Goal: Transaction & Acquisition: Purchase product/service

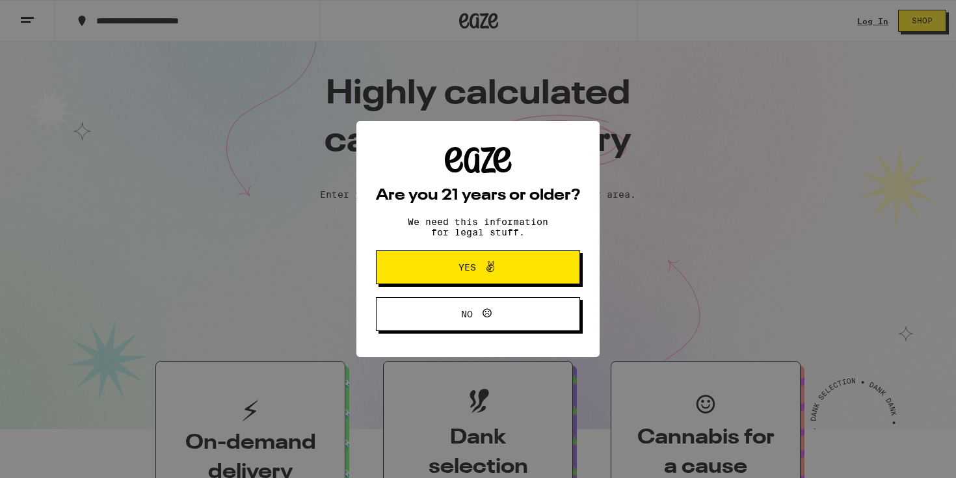
click at [506, 258] on button "Yes" at bounding box center [478, 267] width 204 height 34
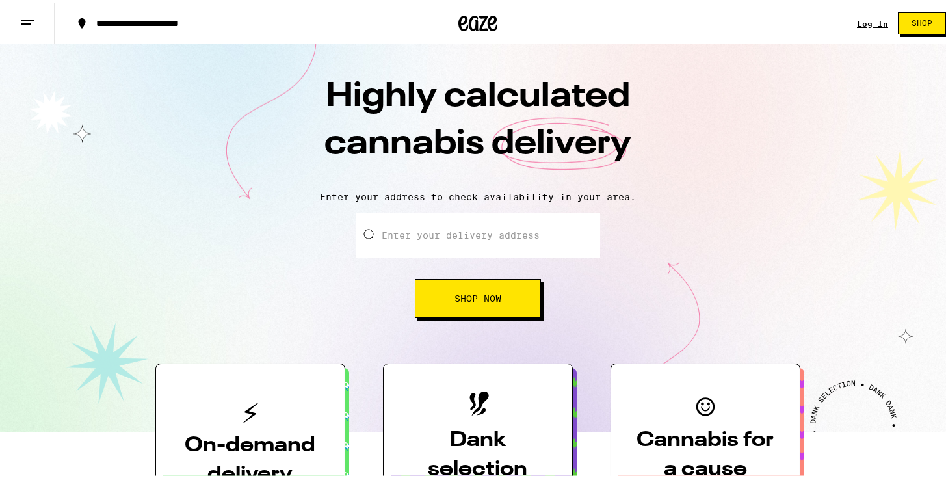
click at [861, 23] on link "Log In" at bounding box center [872, 21] width 31 height 8
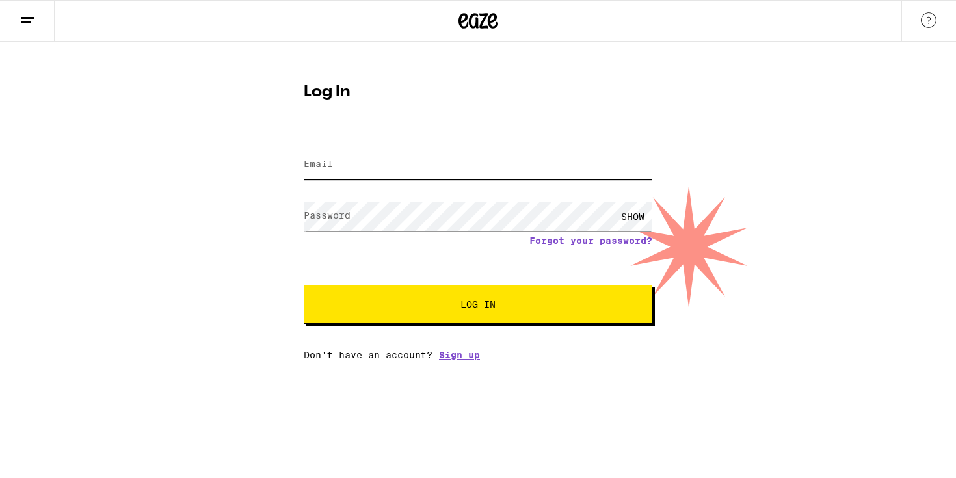
click at [394, 167] on input "Email" at bounding box center [478, 164] width 349 height 29
type input "[EMAIL_ADDRESS][DOMAIN_NAME]"
click at [304, 285] on button "Log In" at bounding box center [478, 304] width 349 height 39
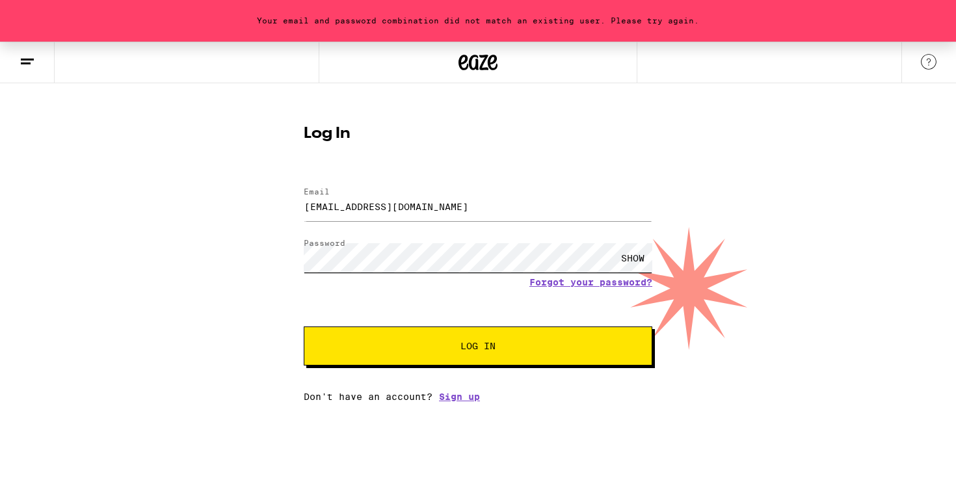
click at [304, 326] on button "Log In" at bounding box center [478, 345] width 349 height 39
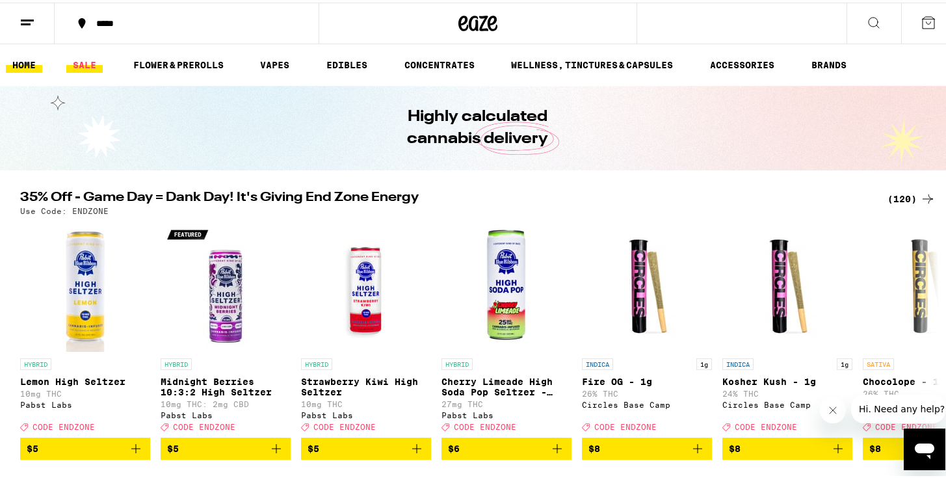
click at [96, 66] on link "SALE" at bounding box center [84, 63] width 36 height 16
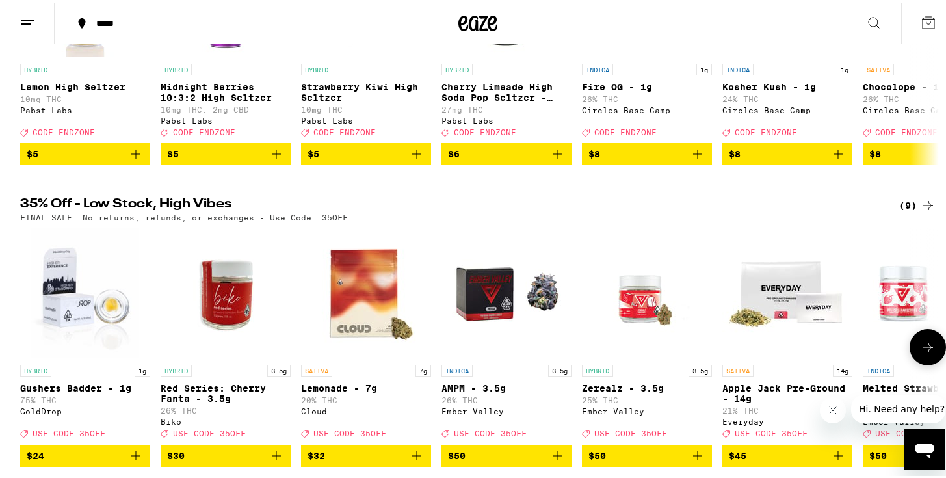
scroll to position [404, 0]
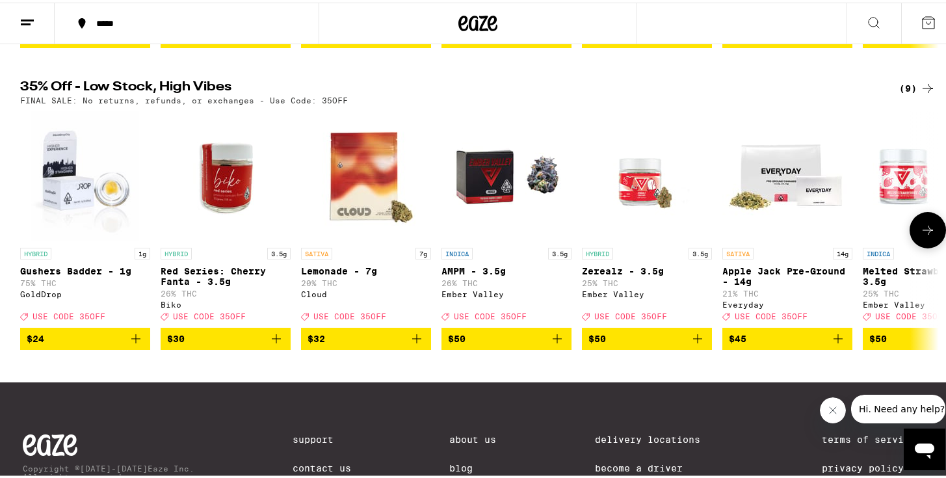
click at [414, 341] on icon "Add to bag" at bounding box center [416, 336] width 9 height 9
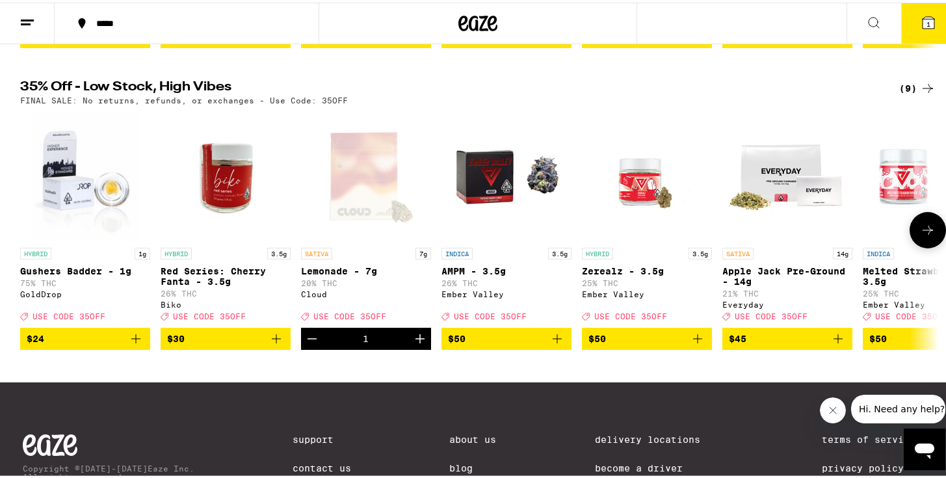
click at [920, 235] on icon at bounding box center [928, 228] width 16 height 16
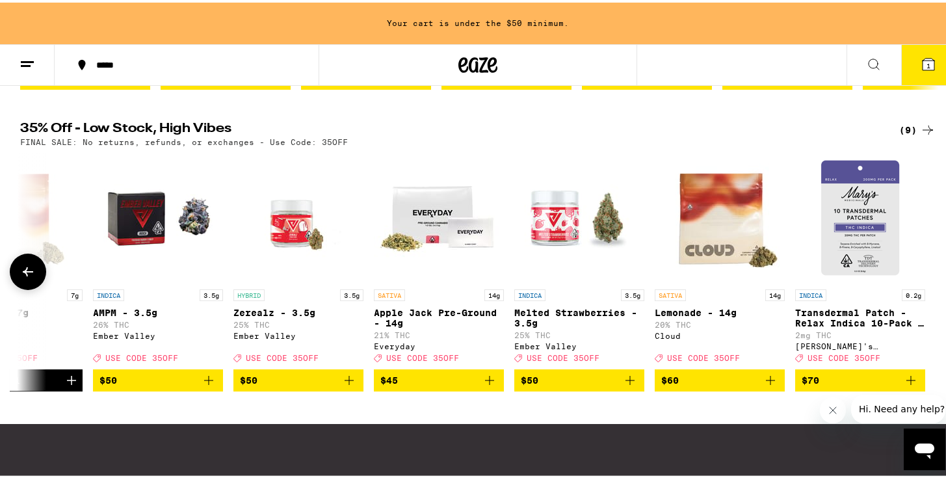
scroll to position [445, 0]
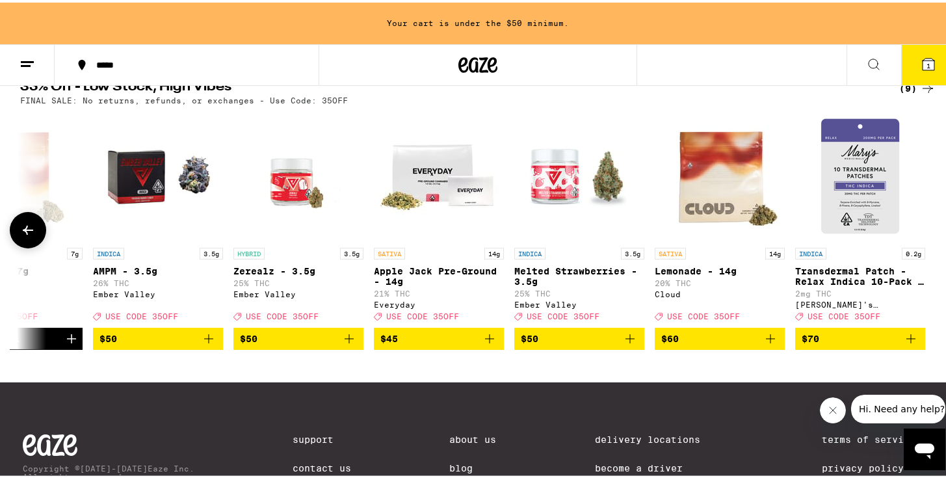
click at [20, 235] on icon at bounding box center [28, 228] width 16 height 16
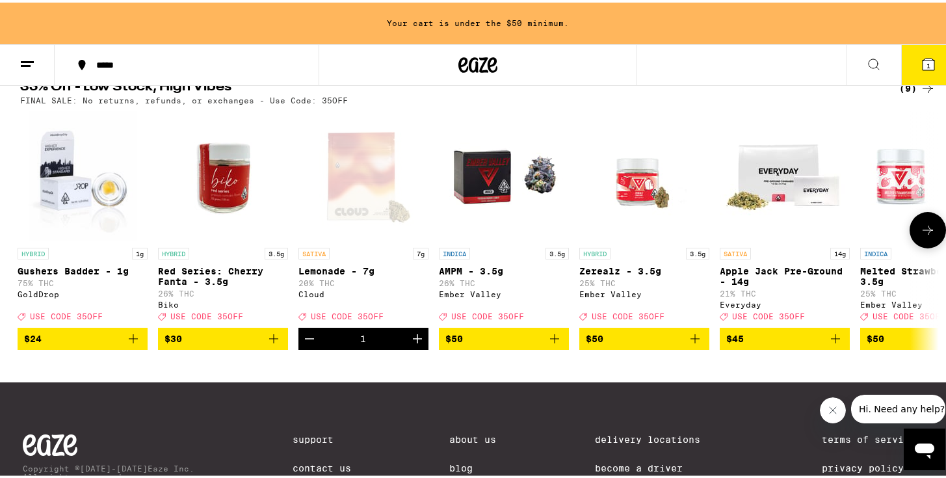
scroll to position [0, 0]
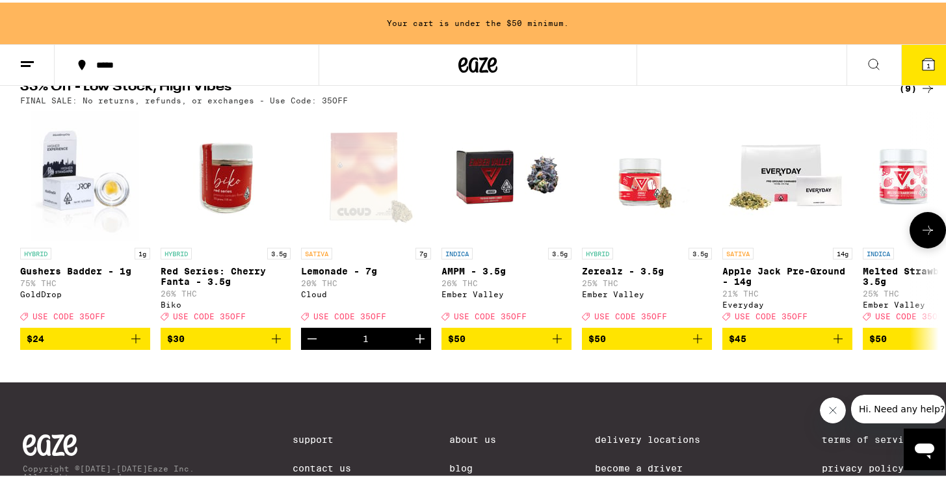
click at [307, 344] on icon "Decrement" at bounding box center [312, 336] width 16 height 16
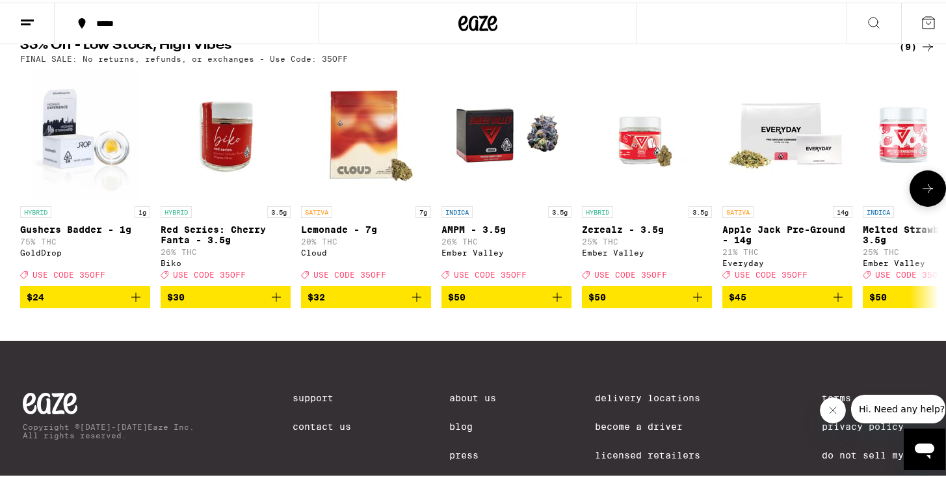
scroll to position [404, 0]
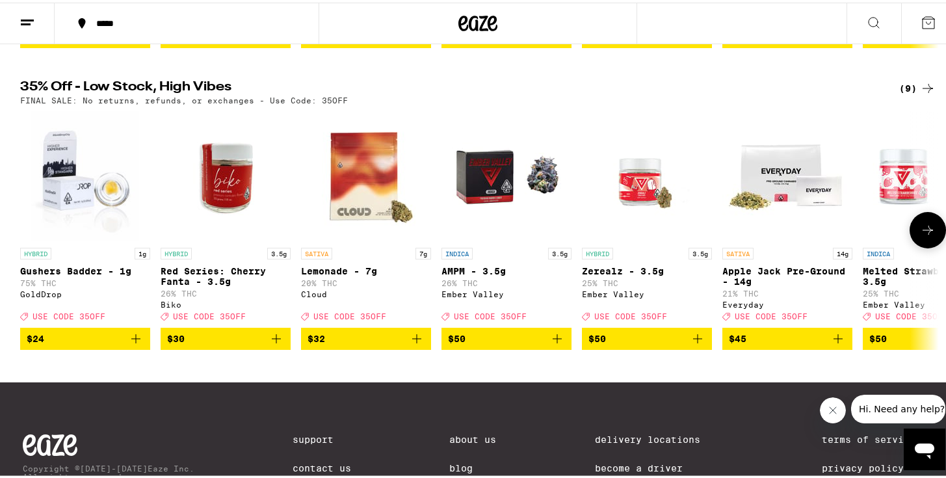
click at [922, 235] on icon at bounding box center [928, 228] width 16 height 16
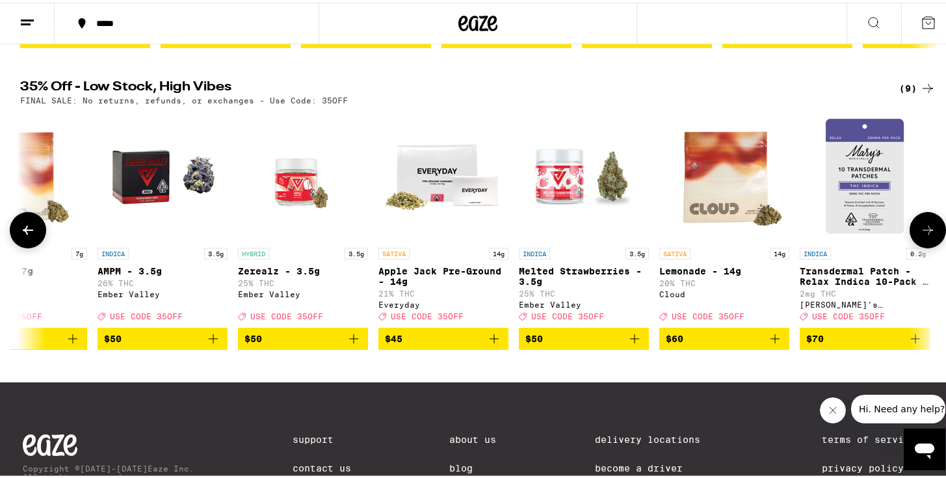
scroll to position [0, 349]
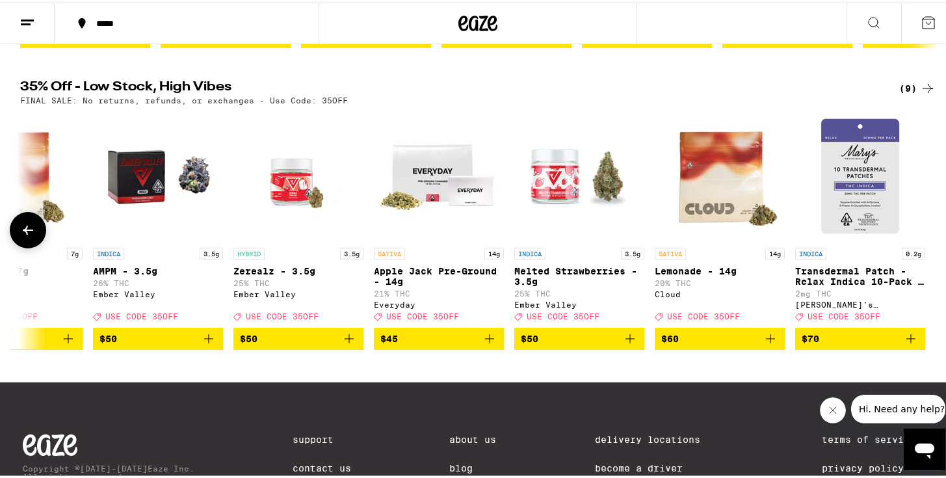
click at [769, 341] on icon "Add to bag" at bounding box center [770, 336] width 9 height 9
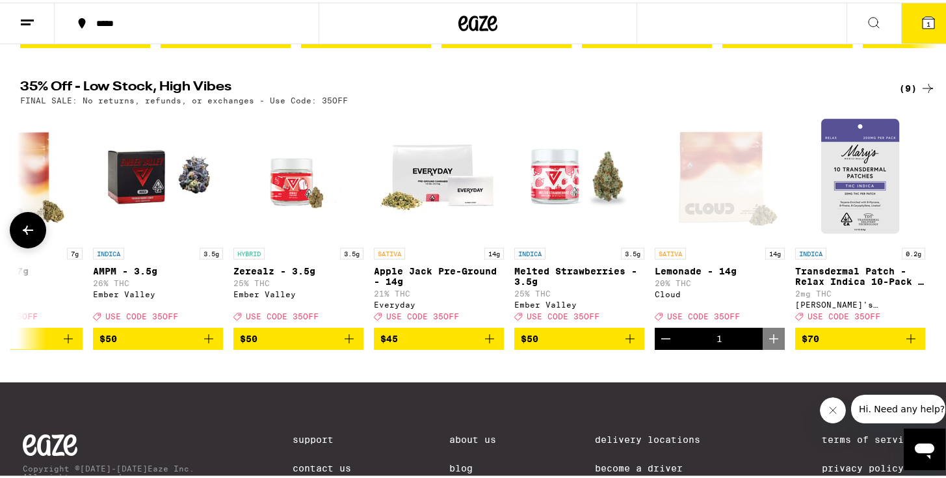
click at [23, 235] on icon at bounding box center [28, 228] width 16 height 16
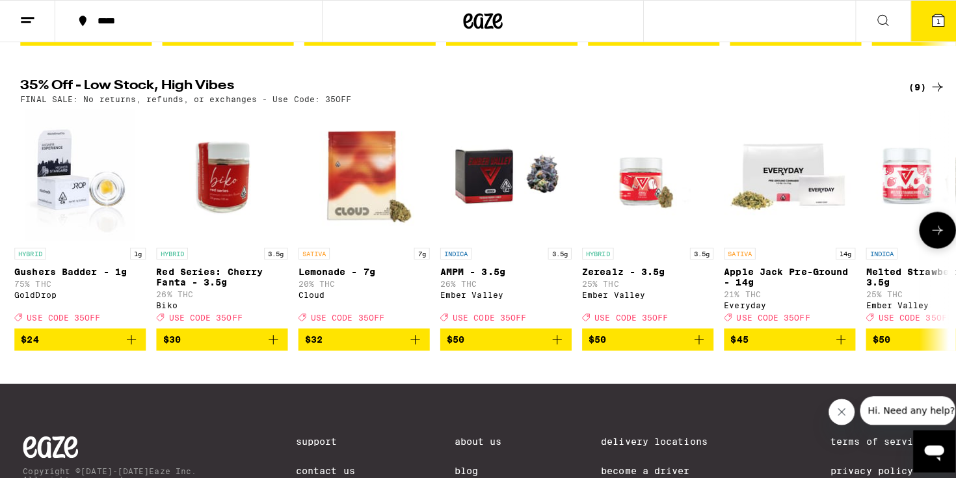
scroll to position [0, 0]
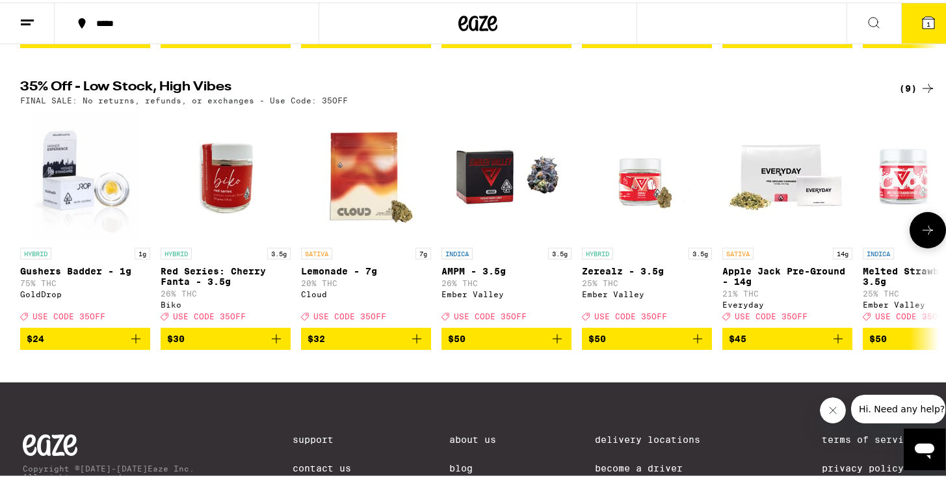
click at [272, 344] on icon "Add to bag" at bounding box center [277, 336] width 16 height 16
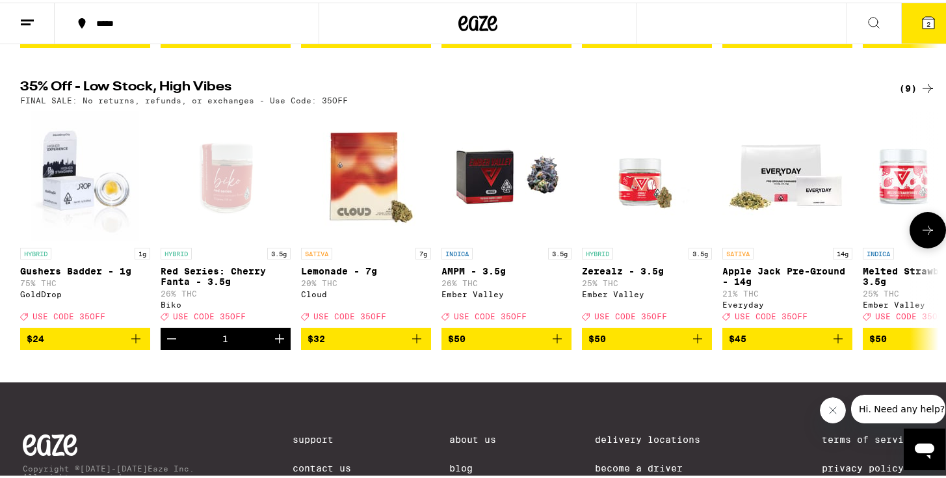
click at [273, 344] on icon "Increment" at bounding box center [280, 336] width 16 height 16
click at [921, 19] on icon at bounding box center [929, 20] width 16 height 16
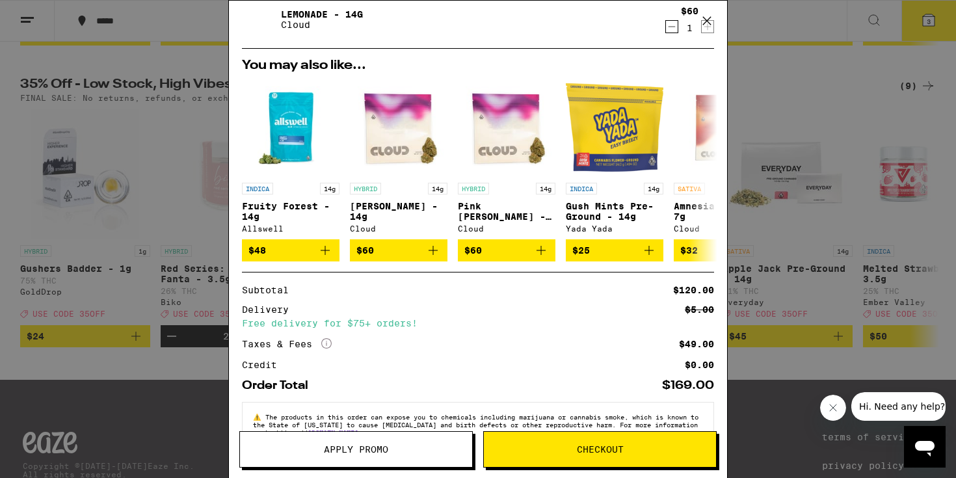
scroll to position [128, 0]
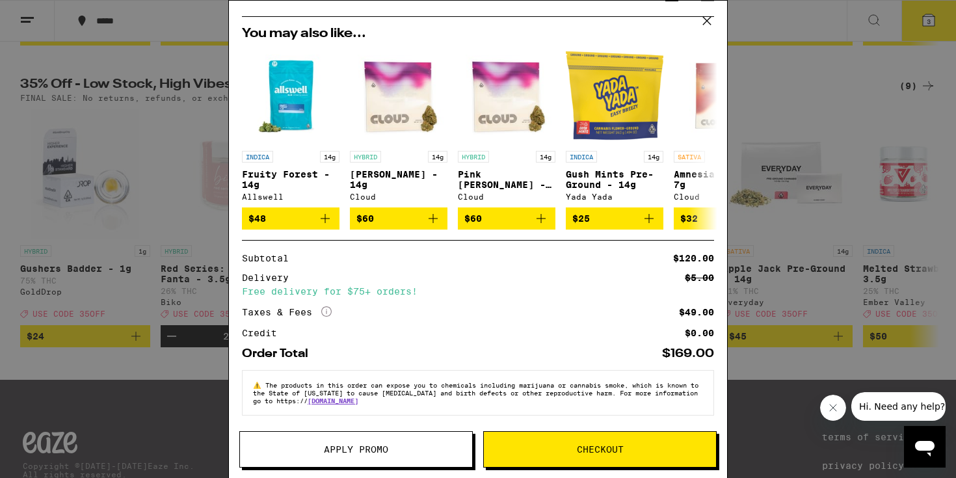
click at [371, 453] on span "Apply Promo" at bounding box center [356, 449] width 64 height 9
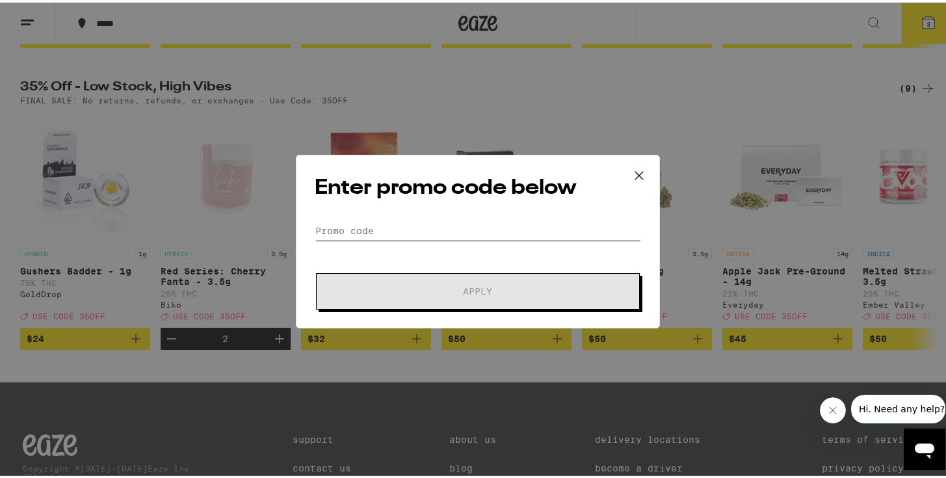
click at [406, 230] on input "Promo Code" at bounding box center [478, 228] width 326 height 20
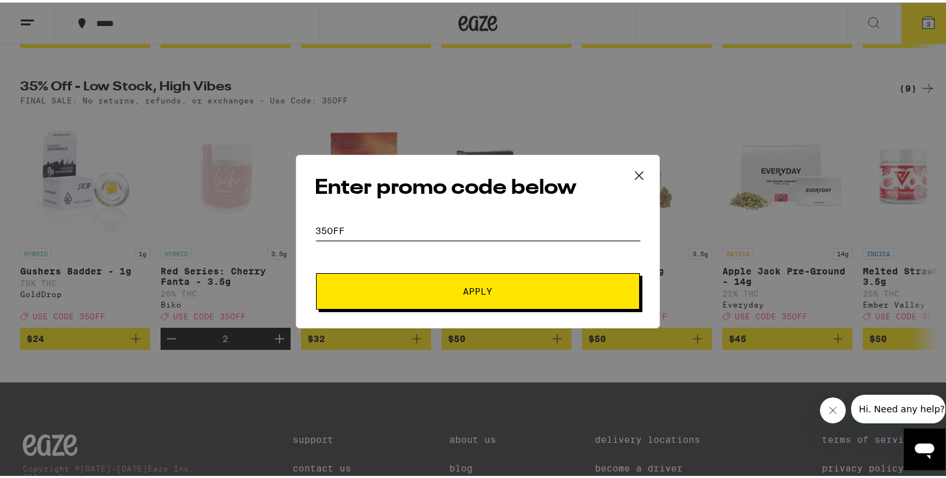
type input "35off"
click at [426, 275] on button "Apply" at bounding box center [478, 289] width 324 height 36
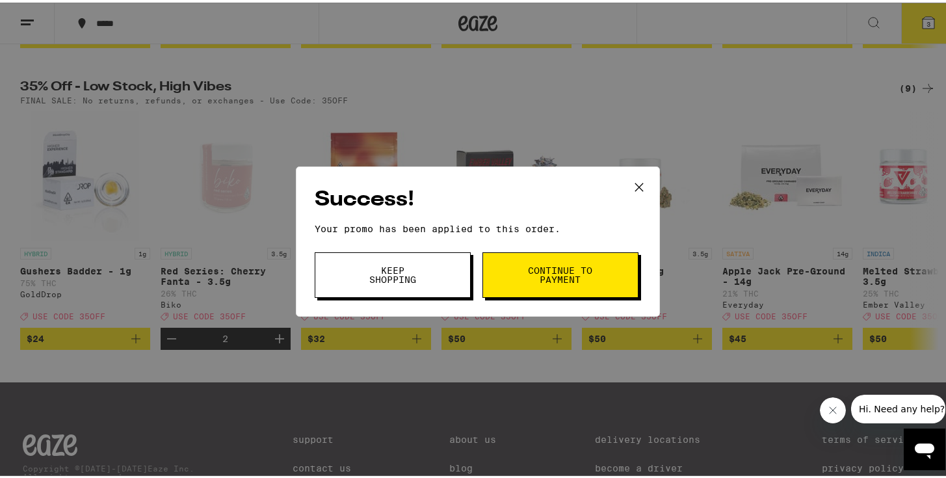
click at [442, 276] on button "Keep Shopping" at bounding box center [393, 273] width 156 height 46
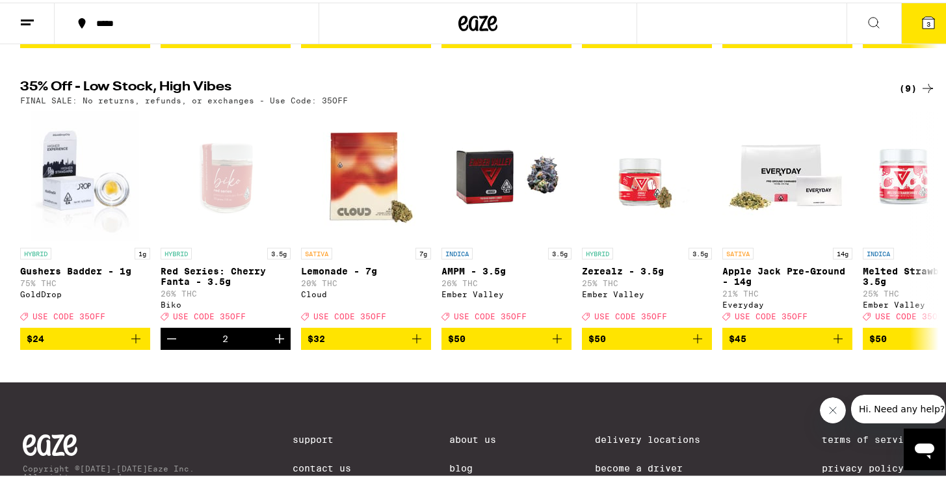
click at [938, 20] on button "3" at bounding box center [928, 21] width 55 height 40
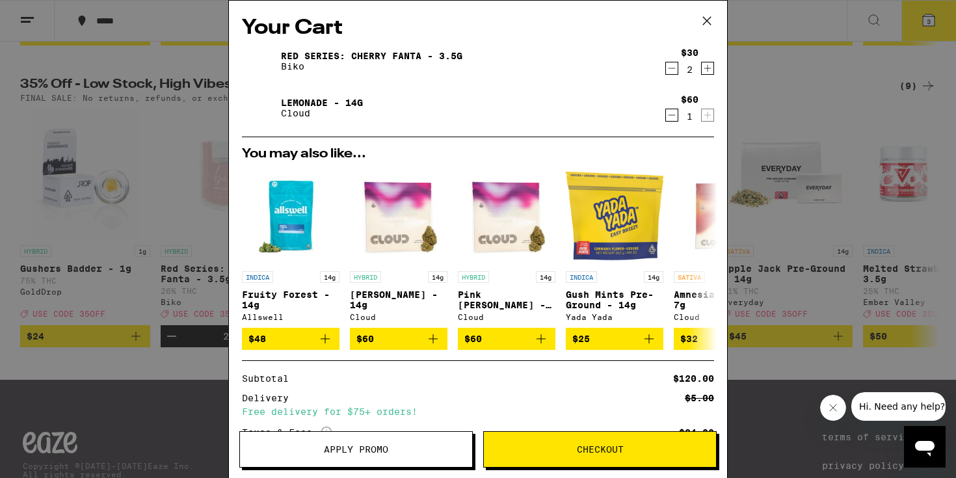
click at [666, 68] on icon "Decrement" at bounding box center [672, 68] width 12 height 16
click at [706, 22] on icon at bounding box center [707, 21] width 20 height 20
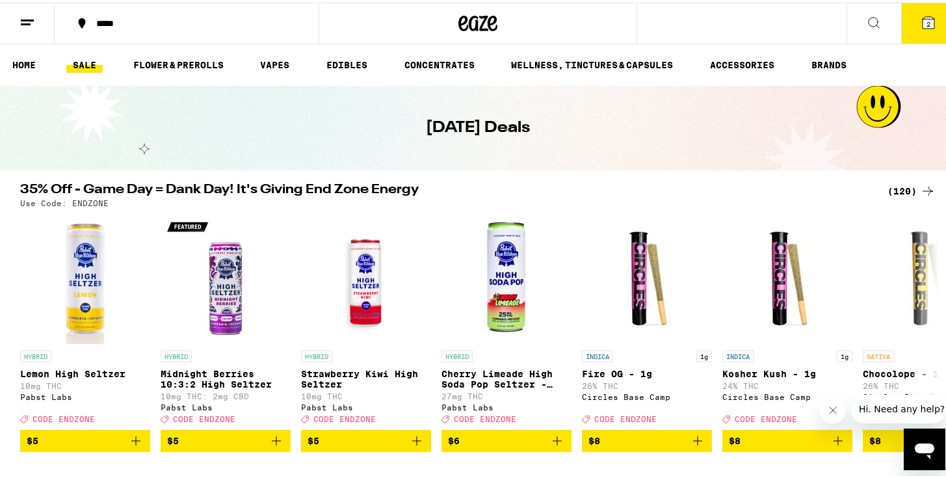
click at [893, 195] on div "(120)" at bounding box center [912, 189] width 48 height 16
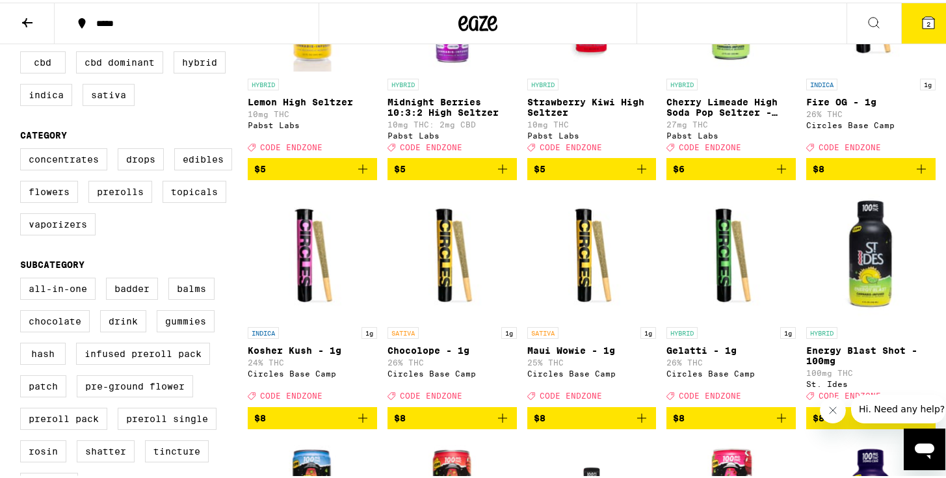
scroll to position [247, 0]
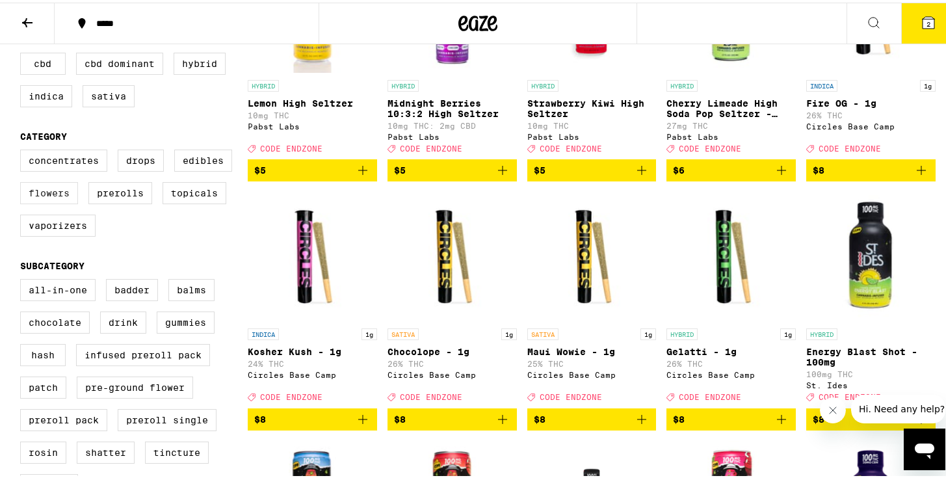
click at [68, 200] on label "Flowers" at bounding box center [49, 190] width 58 height 22
click at [23, 150] on input "Flowers" at bounding box center [23, 149] width 1 height 1
checkbox input "true"
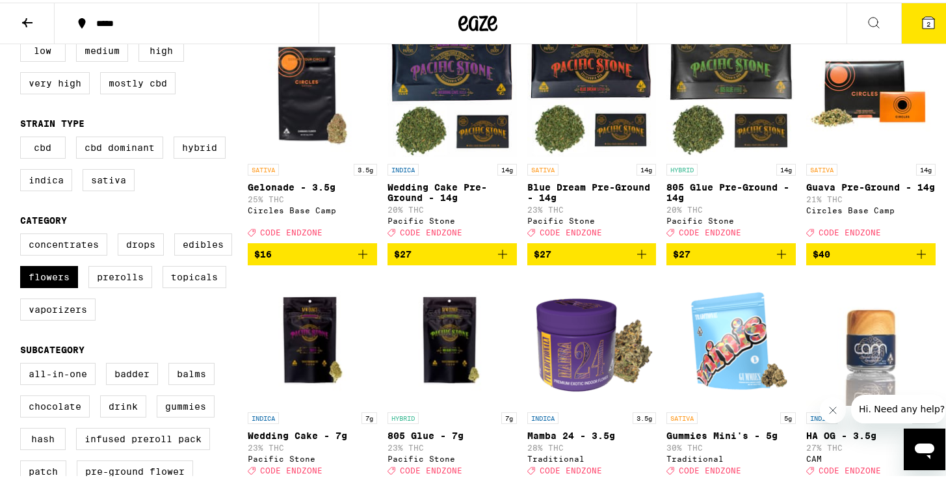
scroll to position [38, 0]
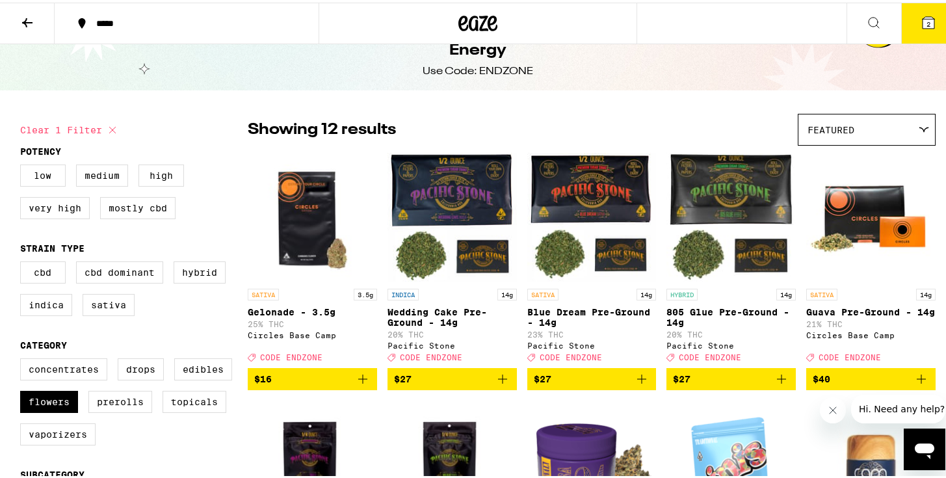
drag, startPoint x: 101, startPoint y: 124, endPoint x: 249, endPoint y: 235, distance: 184.8
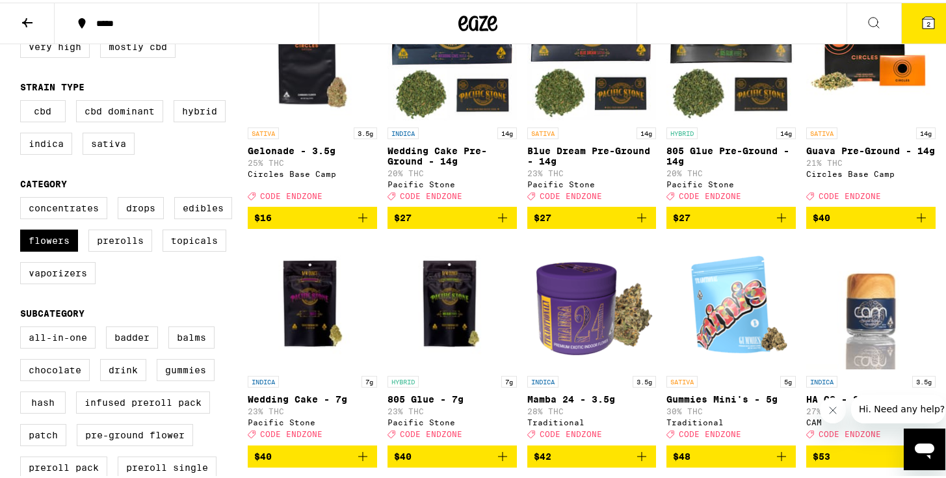
scroll to position [277, 0]
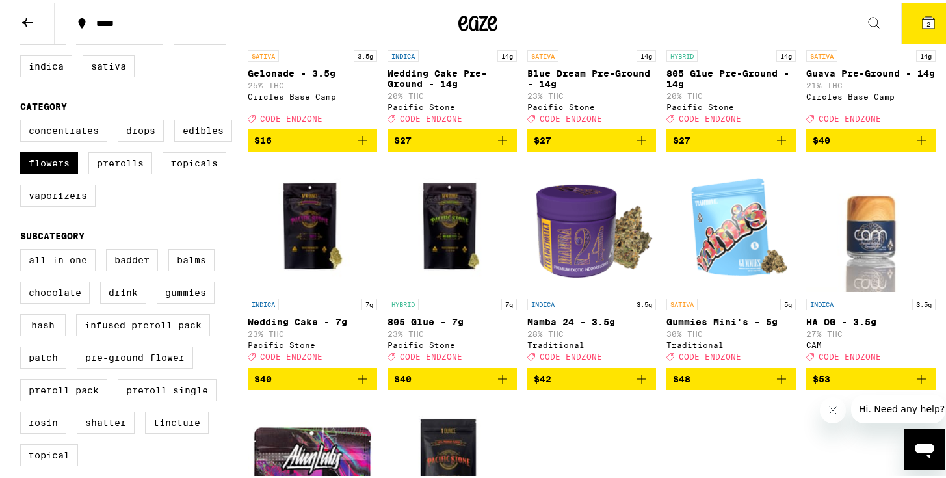
click at [356, 384] on icon "Add to bag" at bounding box center [363, 377] width 16 height 16
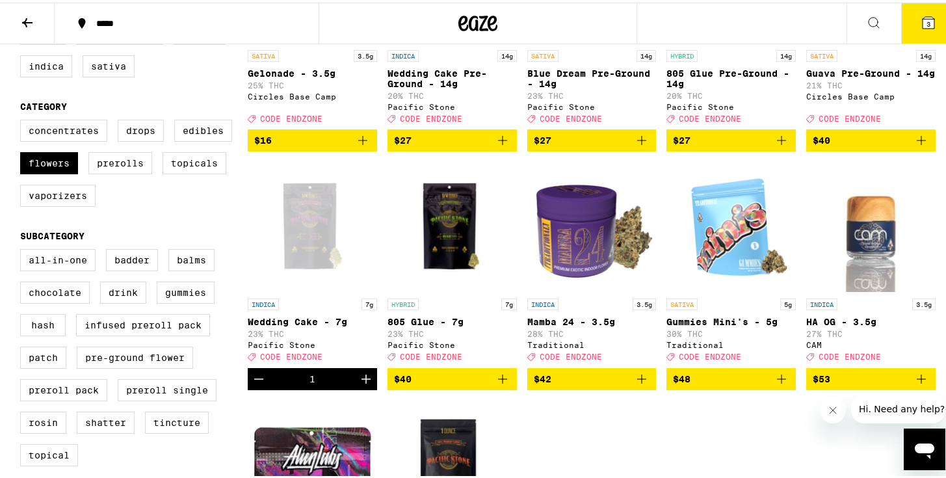
click at [499, 384] on icon "Add to bag" at bounding box center [503, 377] width 16 height 16
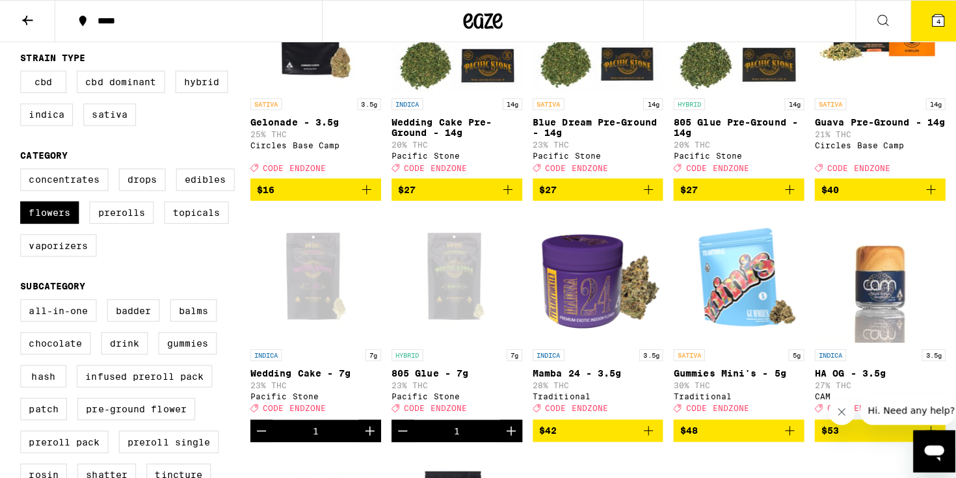
scroll to position [244, 0]
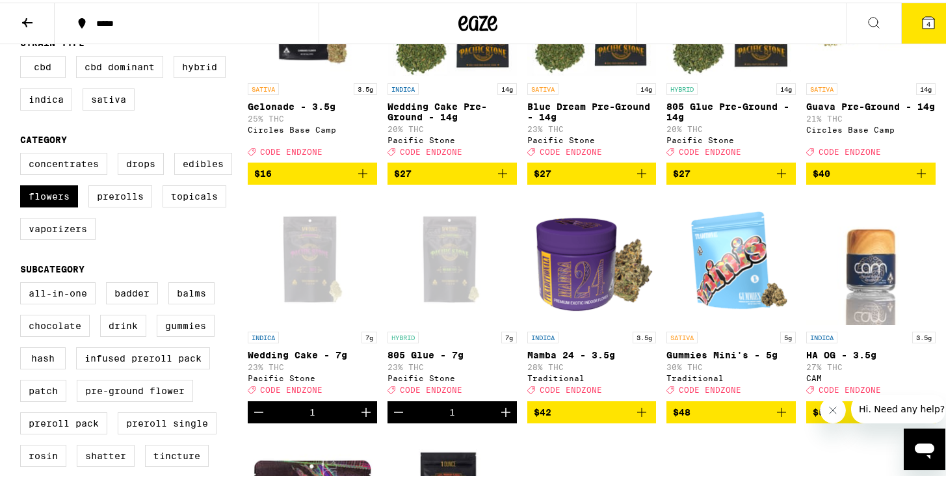
click at [923, 23] on icon at bounding box center [929, 20] width 12 height 12
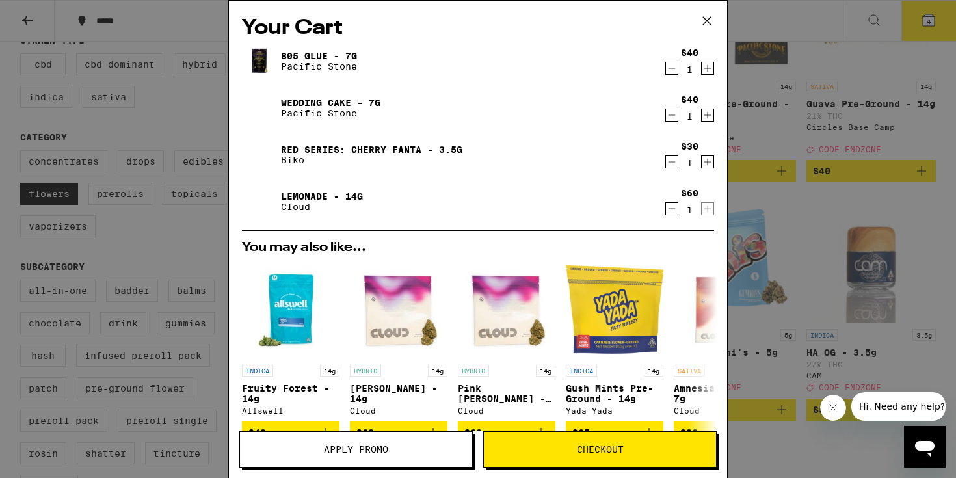
click at [666, 212] on icon "Decrement" at bounding box center [672, 209] width 12 height 16
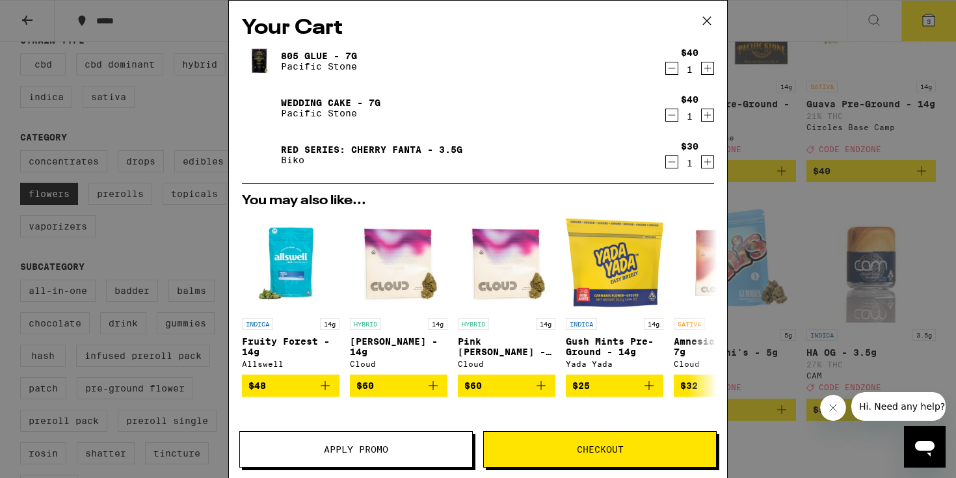
click at [666, 165] on icon "Decrement" at bounding box center [672, 162] width 12 height 16
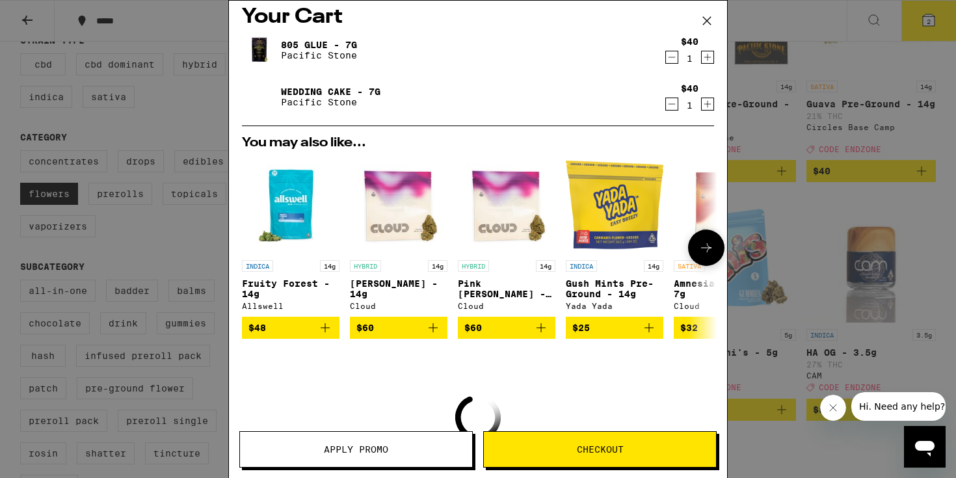
scroll to position [102, 0]
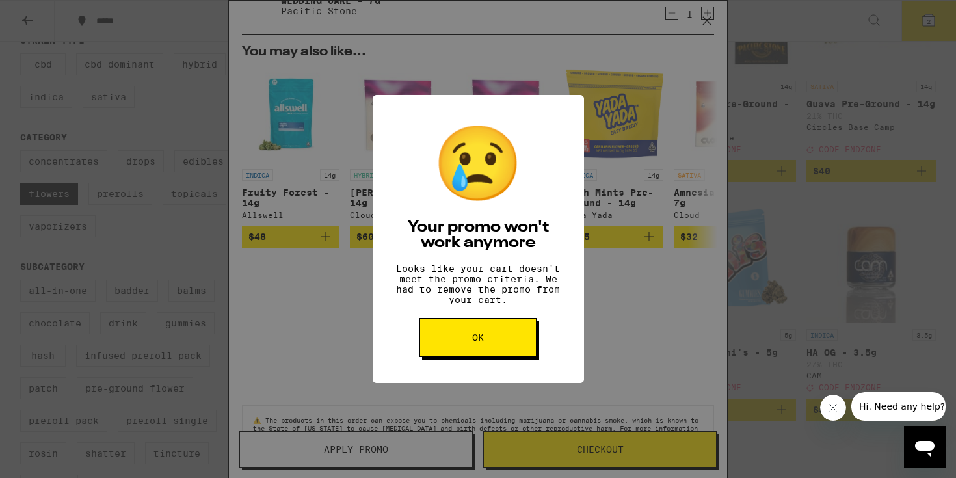
drag, startPoint x: 450, startPoint y: 346, endPoint x: 434, endPoint y: 365, distance: 25.4
click at [451, 346] on button "OK" at bounding box center [477, 337] width 117 height 39
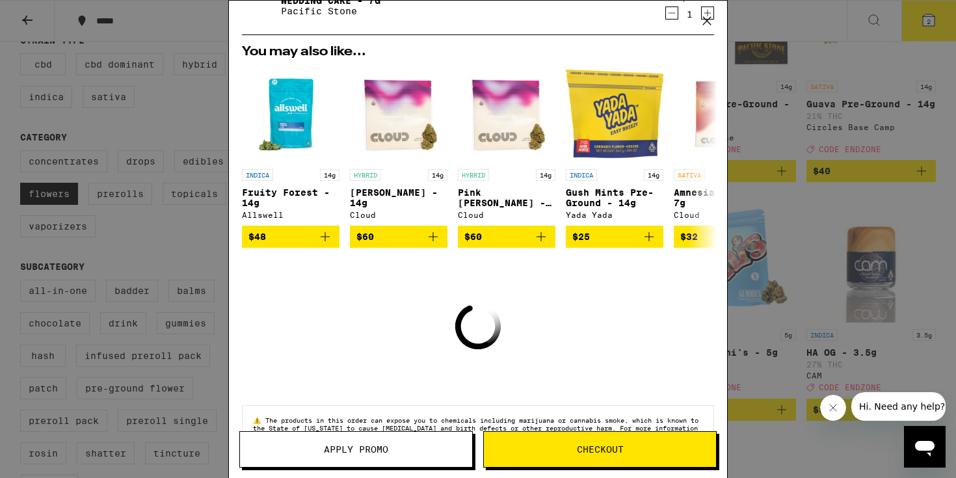
click at [373, 452] on span "Apply Promo" at bounding box center [356, 449] width 64 height 9
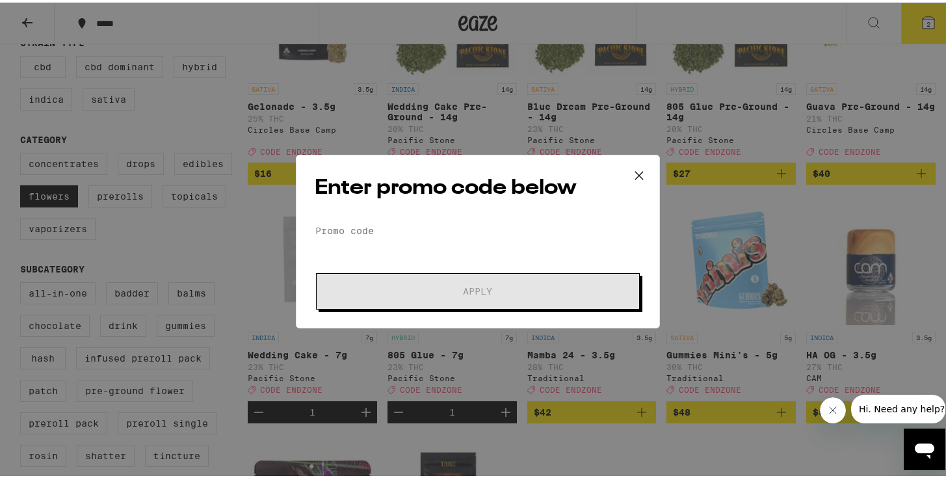
click at [475, 213] on div "Enter promo code below Promo Code Apply" at bounding box center [478, 239] width 364 height 174
click at [469, 215] on div "Enter promo code below Promo Code Apply" at bounding box center [478, 239] width 364 height 174
drag, startPoint x: 462, startPoint y: 219, endPoint x: 406, endPoint y: 239, distance: 58.6
click at [458, 222] on input "Promo Code" at bounding box center [478, 228] width 326 height 20
click at [398, 239] on form "Promo Code Apply" at bounding box center [478, 262] width 326 height 88
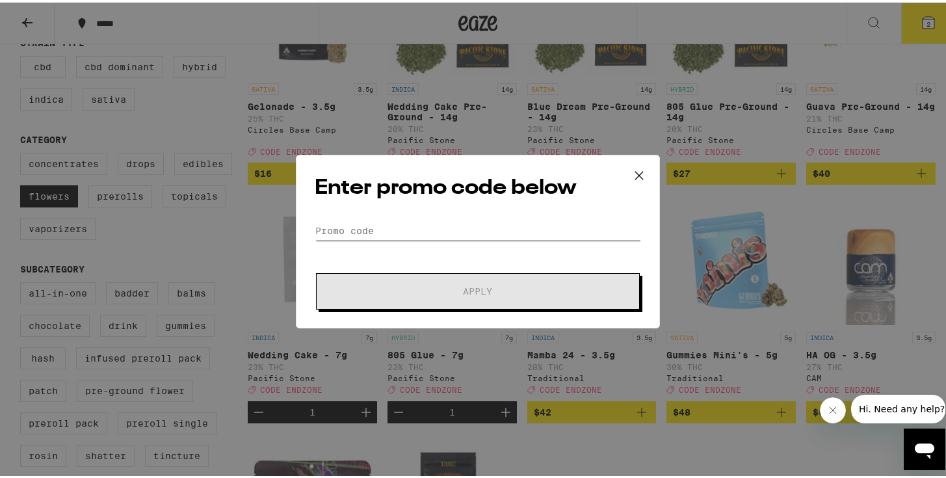
click at [397, 230] on input "Promo Code" at bounding box center [478, 228] width 326 height 20
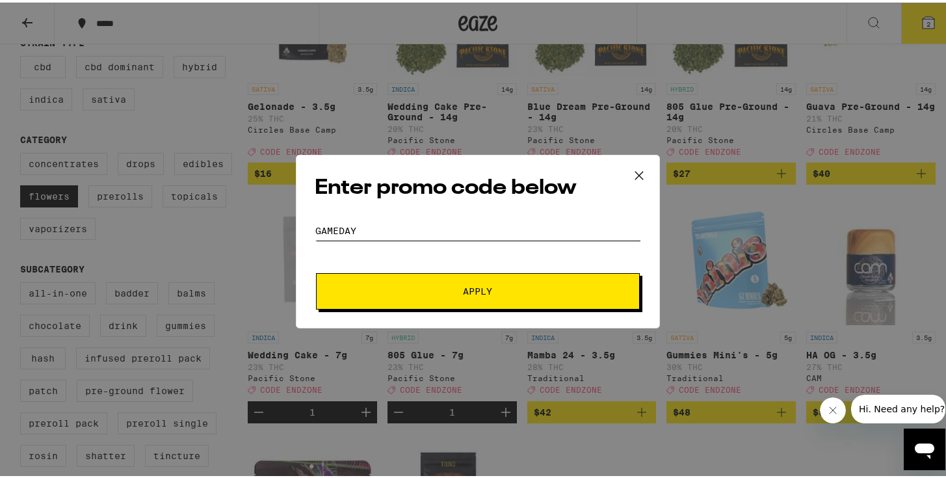
type input "gameday"
click at [399, 284] on span "Apply" at bounding box center [478, 288] width 234 height 9
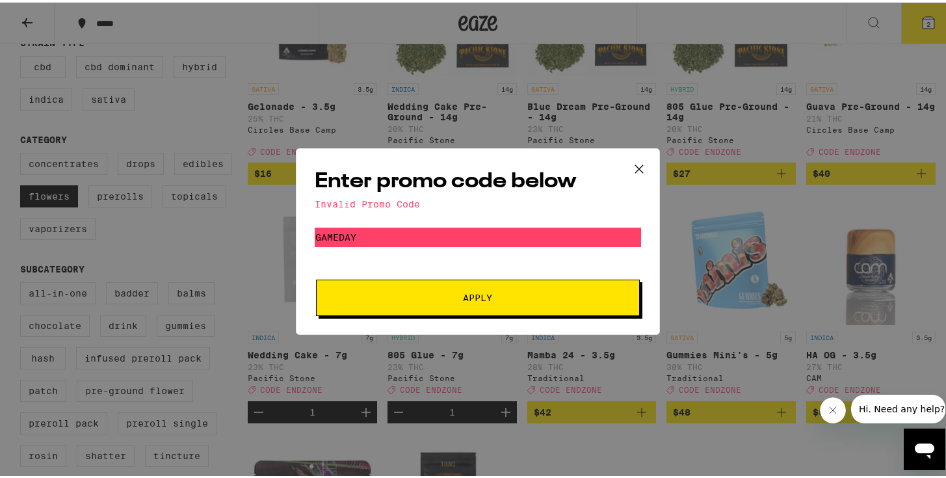
click at [629, 166] on icon at bounding box center [639, 167] width 20 height 20
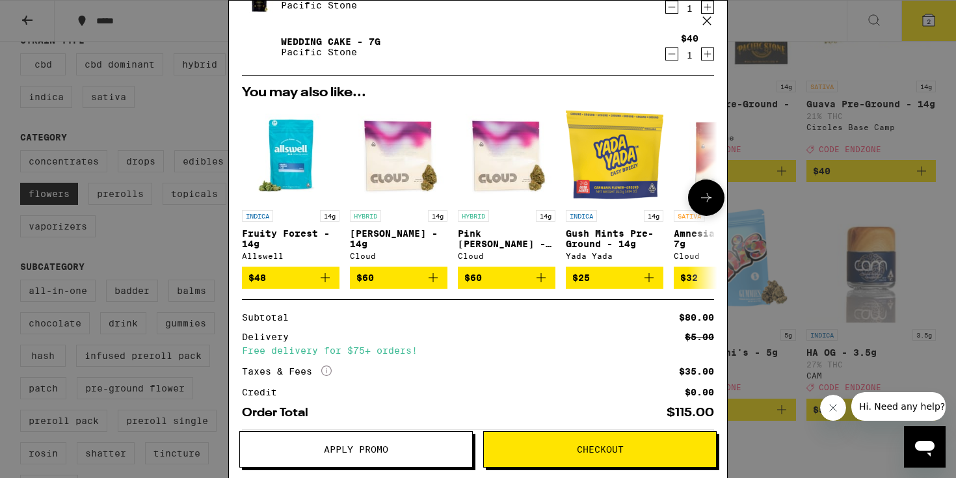
scroll to position [128, 0]
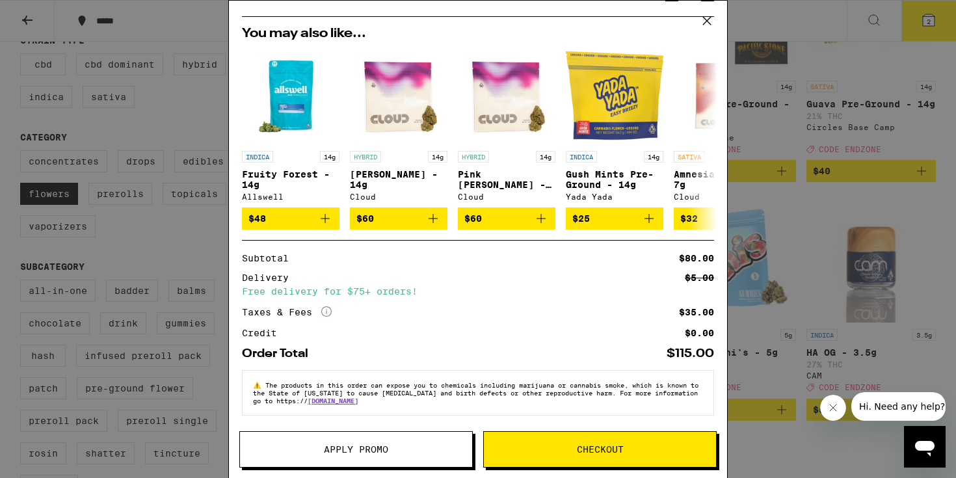
click at [369, 456] on button "Apply Promo" at bounding box center [355, 449] width 233 height 36
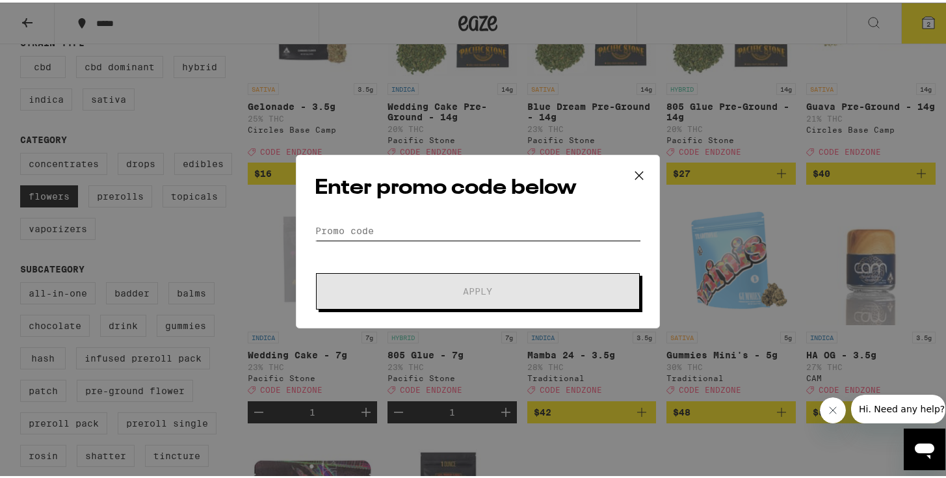
click at [387, 233] on input "Promo Code" at bounding box center [478, 228] width 326 height 20
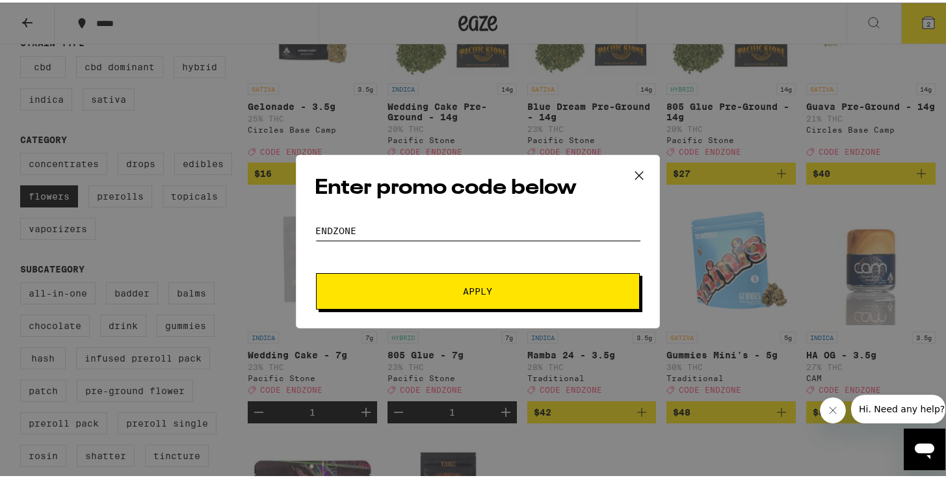
type input "endzone"
click at [316, 271] on button "Apply" at bounding box center [478, 289] width 324 height 36
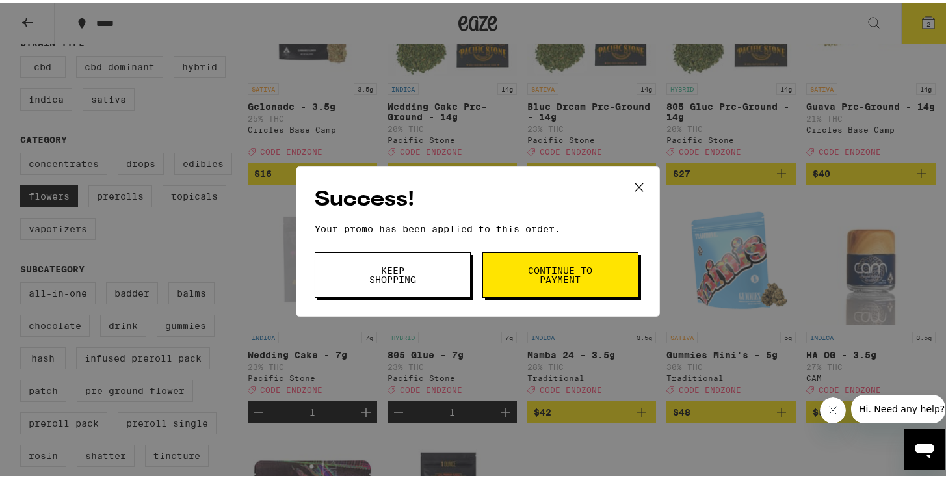
click at [636, 186] on icon at bounding box center [639, 185] width 8 height 8
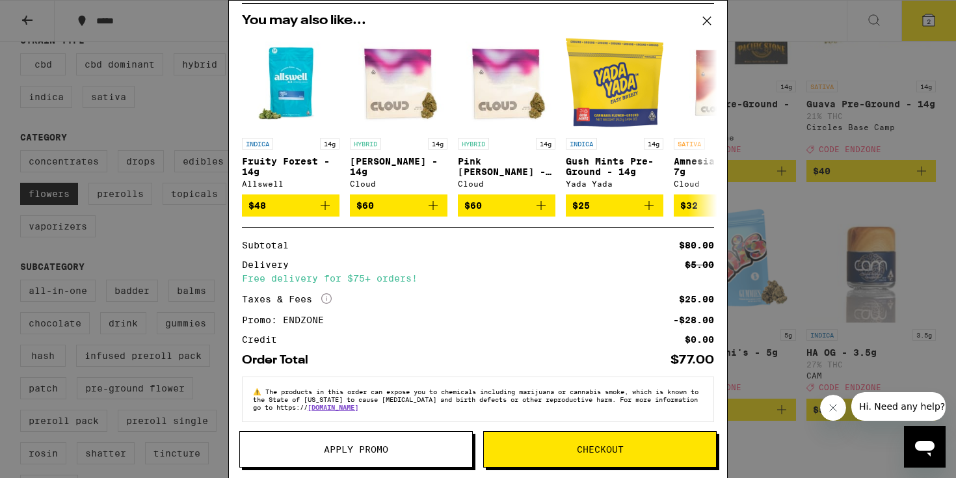
scroll to position [148, 0]
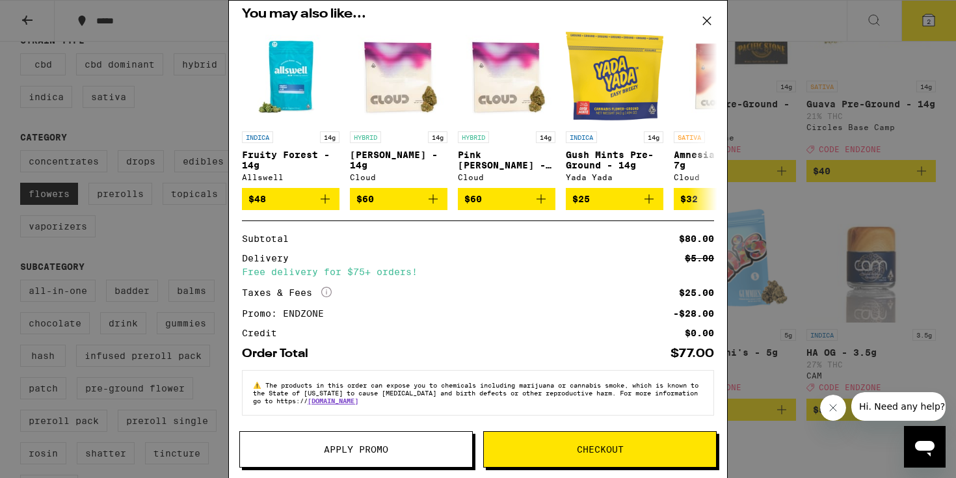
click at [624, 438] on button "Checkout" at bounding box center [599, 449] width 233 height 36
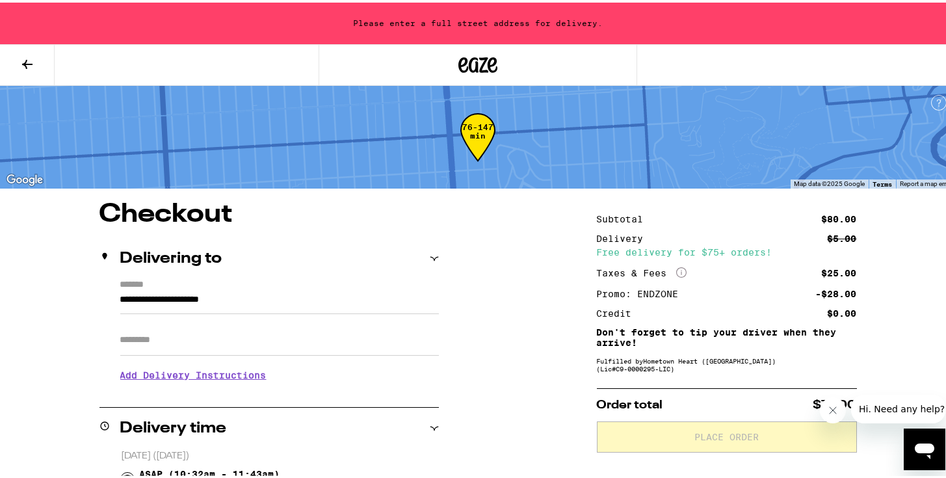
click at [190, 289] on input "**********" at bounding box center [279, 300] width 319 height 22
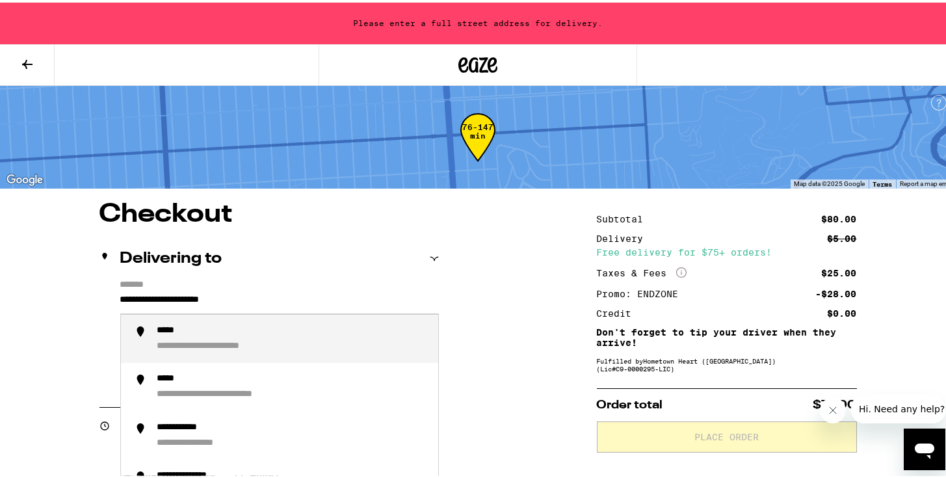
click at [190, 289] on input "**********" at bounding box center [279, 300] width 319 height 22
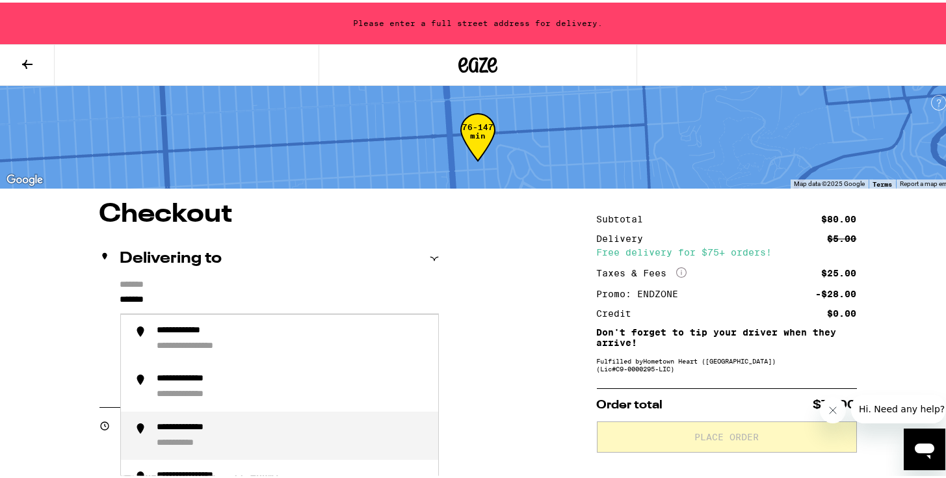
click at [202, 431] on div "**********" at bounding box center [198, 425] width 83 height 12
type input "**********"
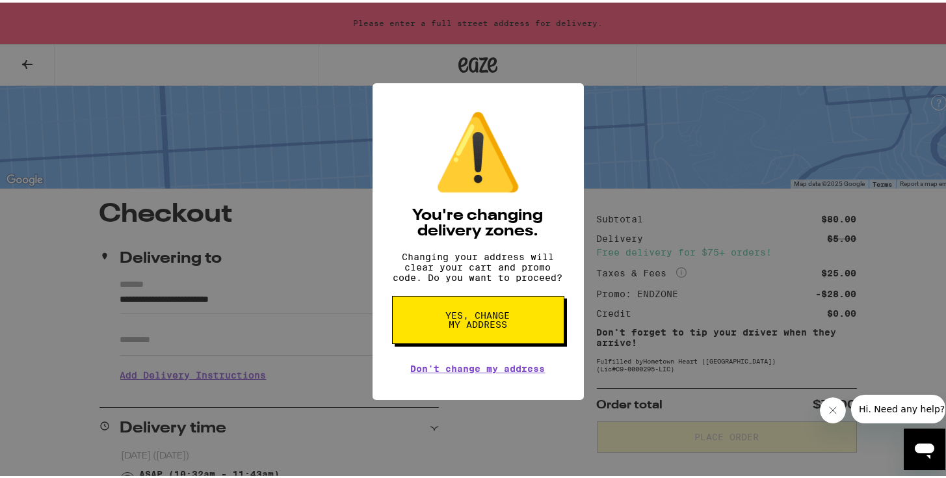
click at [510, 326] on button "Yes, change my address" at bounding box center [478, 317] width 172 height 48
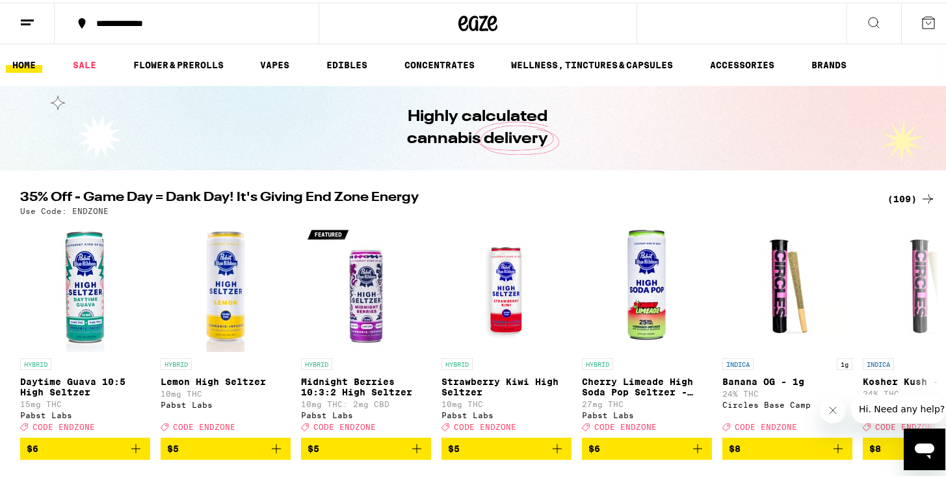
click at [898, 199] on div "(109)" at bounding box center [912, 197] width 48 height 16
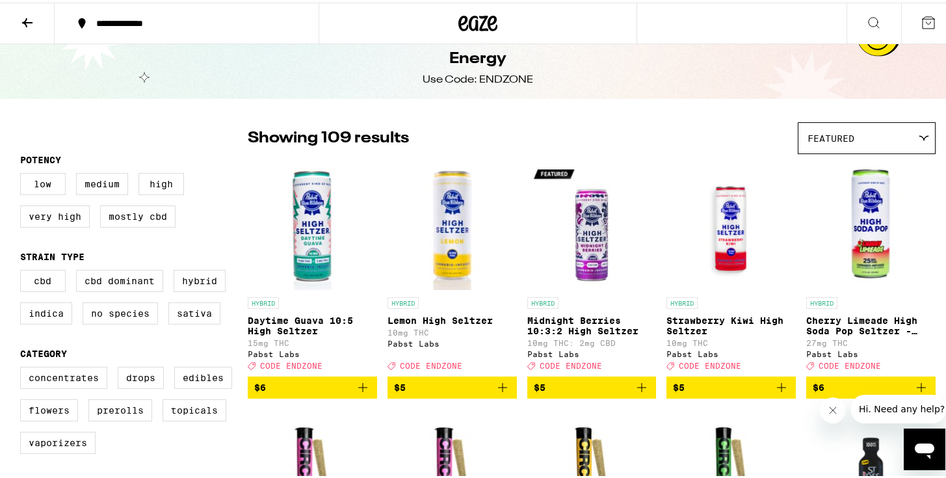
scroll to position [31, 0]
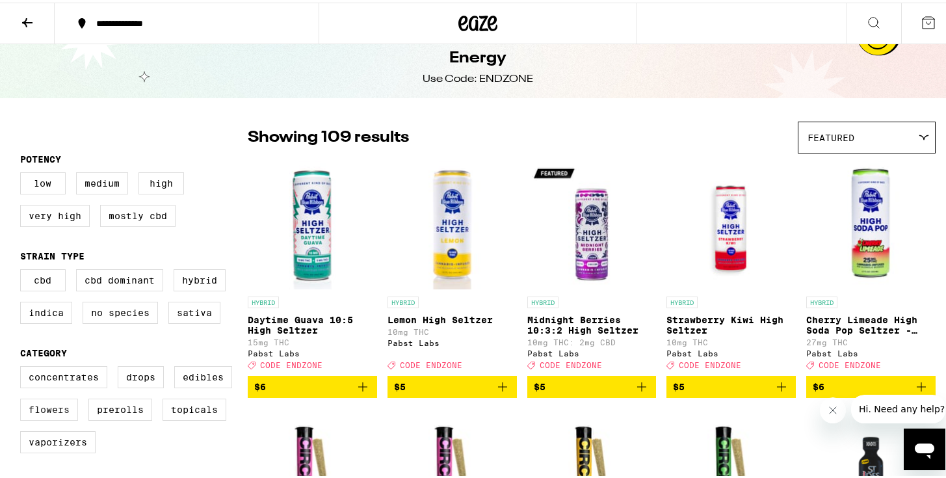
click at [50, 418] on label "Flowers" at bounding box center [49, 407] width 58 height 22
click at [23, 366] on input "Flowers" at bounding box center [23, 365] width 1 height 1
checkbox input "true"
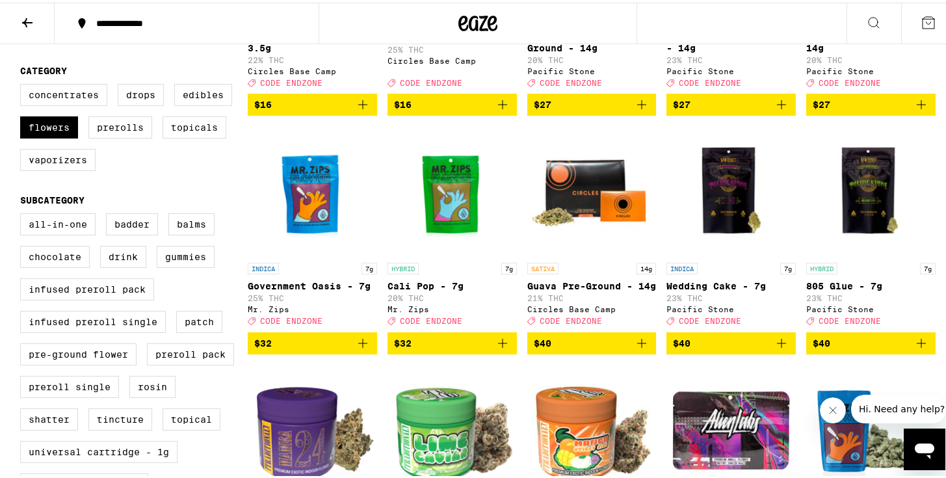
scroll to position [319, 0]
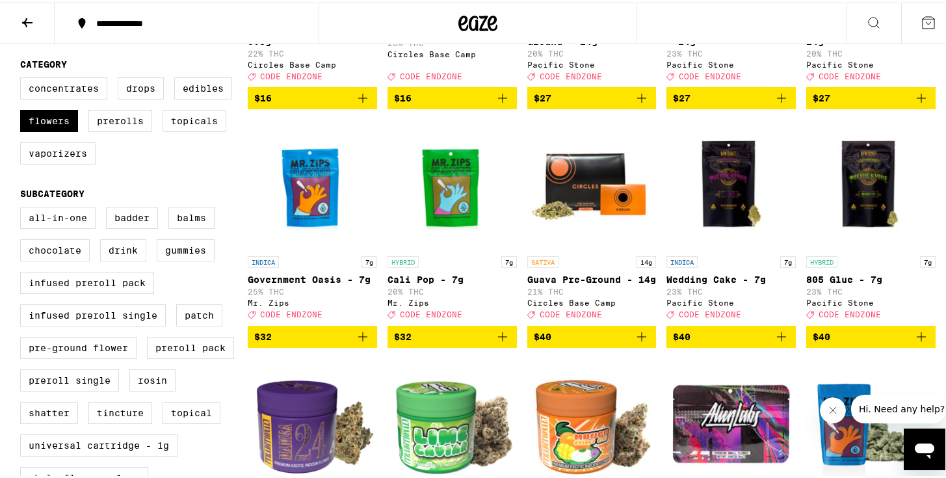
click at [361, 342] on icon "Add to bag" at bounding box center [363, 334] width 16 height 16
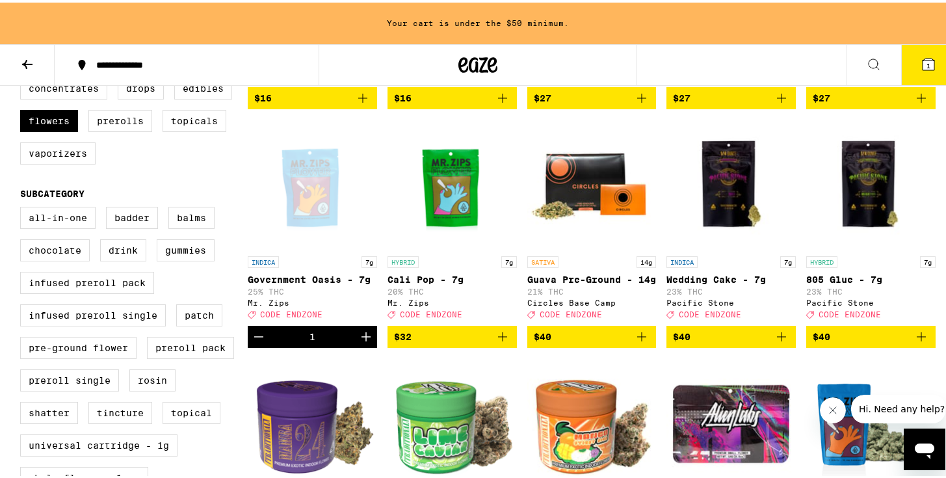
click at [495, 342] on icon "Add to bag" at bounding box center [503, 334] width 16 height 16
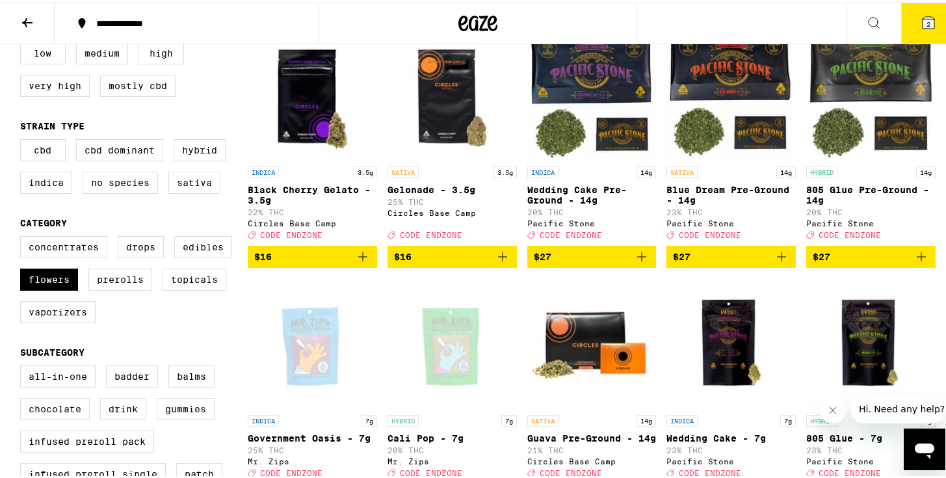
scroll to position [161, 0]
click at [499, 259] on icon "Add to bag" at bounding box center [502, 254] width 9 height 9
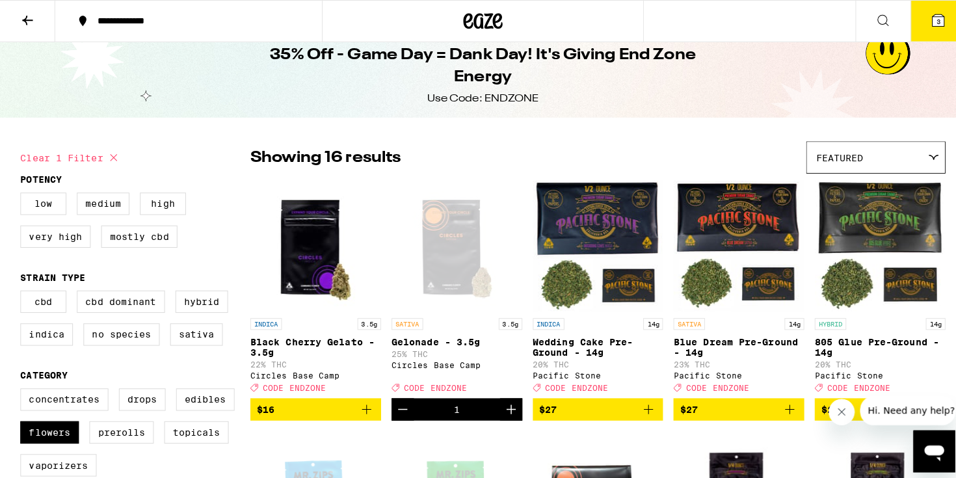
scroll to position [24, 0]
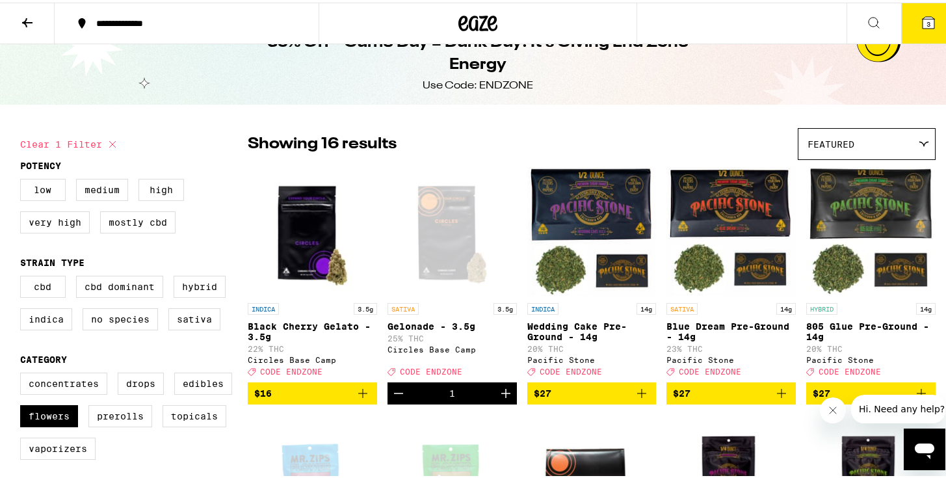
click at [923, 16] on icon at bounding box center [929, 20] width 12 height 12
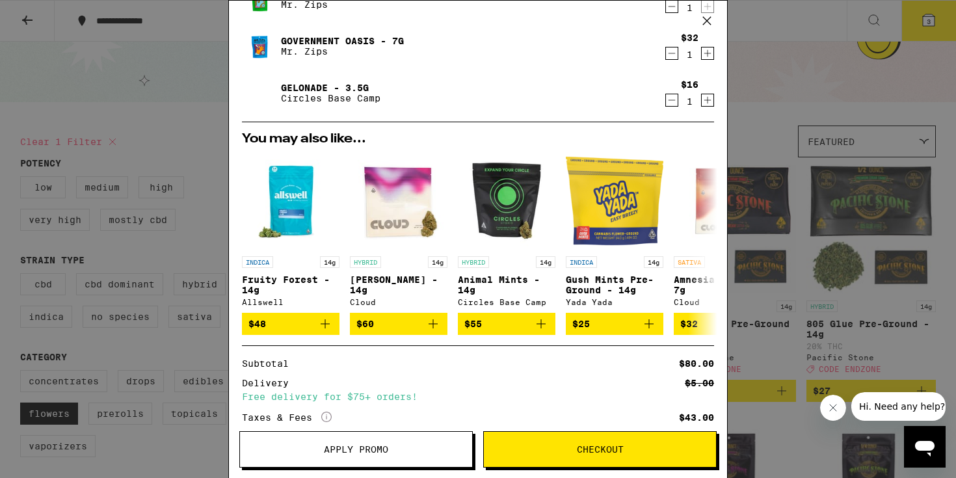
scroll to position [175, 0]
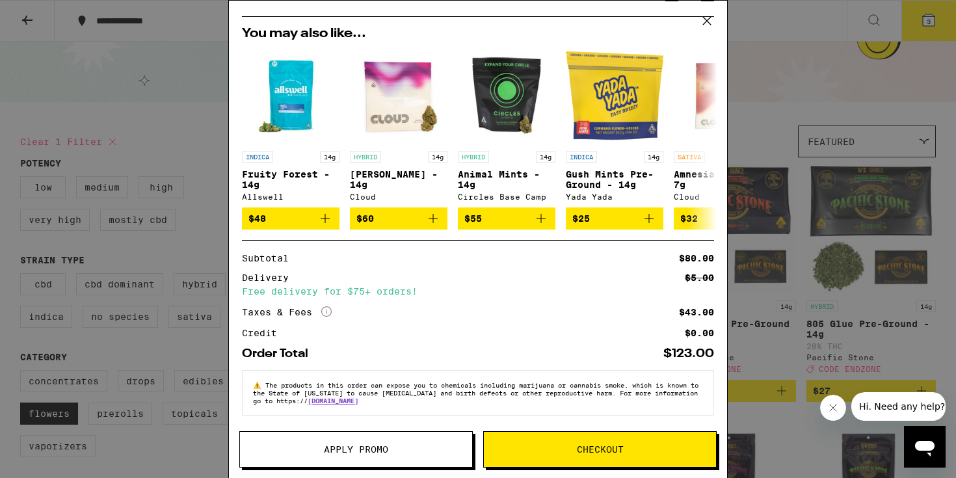
click at [374, 450] on span "Apply Promo" at bounding box center [356, 449] width 64 height 9
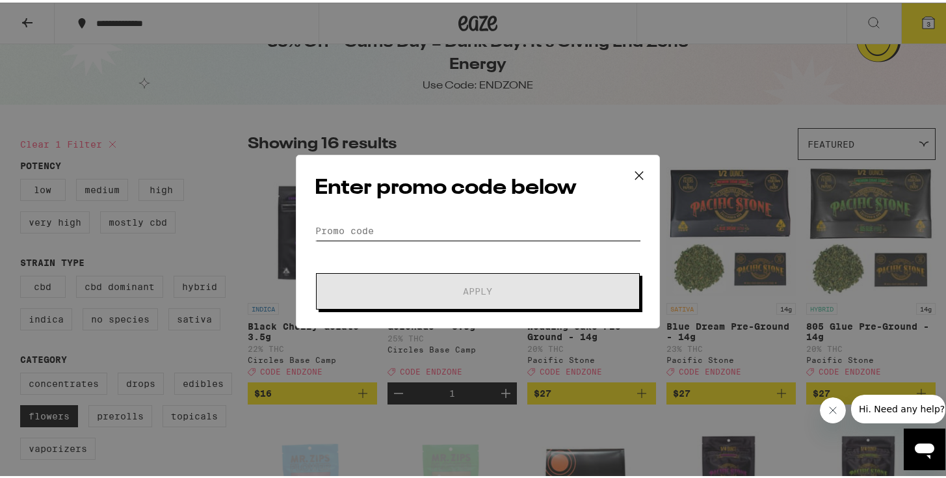
click at [377, 231] on input "Promo Code" at bounding box center [478, 228] width 326 height 20
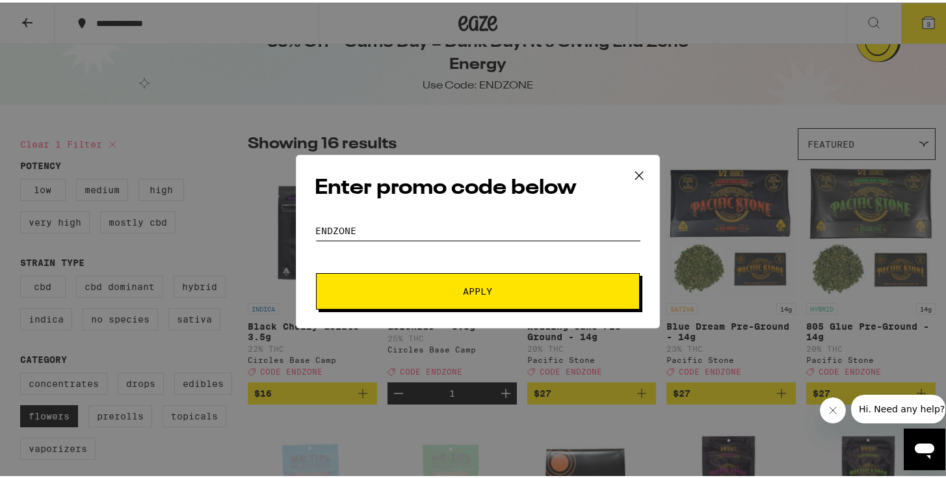
type input "Endzone"
click at [489, 298] on button "Apply" at bounding box center [478, 289] width 324 height 36
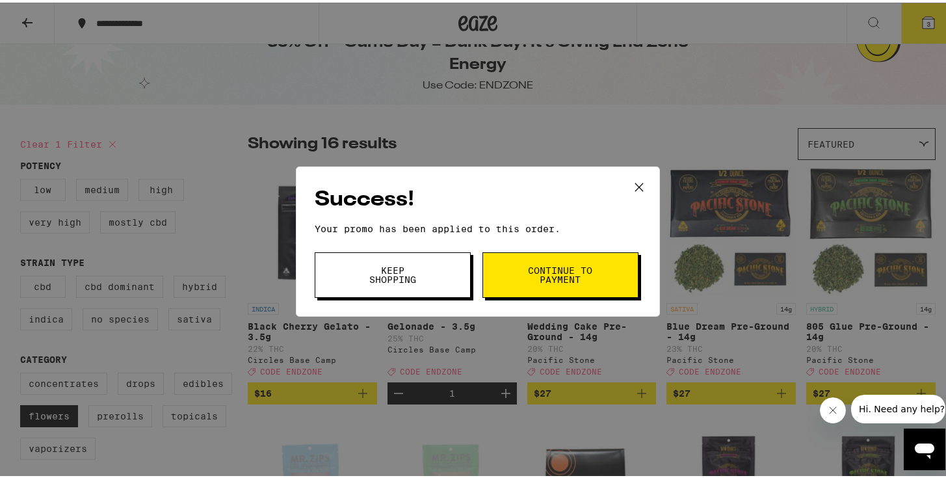
click at [382, 282] on span "Keep Shopping" at bounding box center [393, 272] width 66 height 18
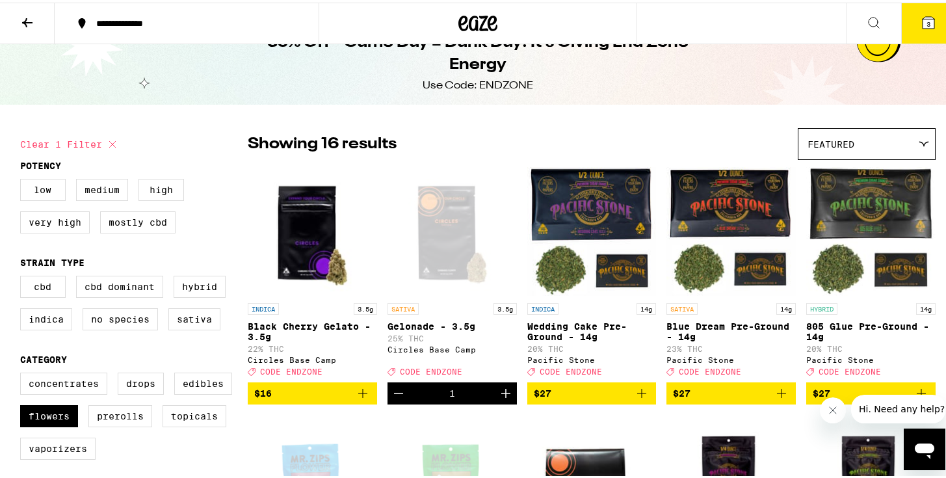
click at [931, 32] on button "3" at bounding box center [928, 21] width 55 height 40
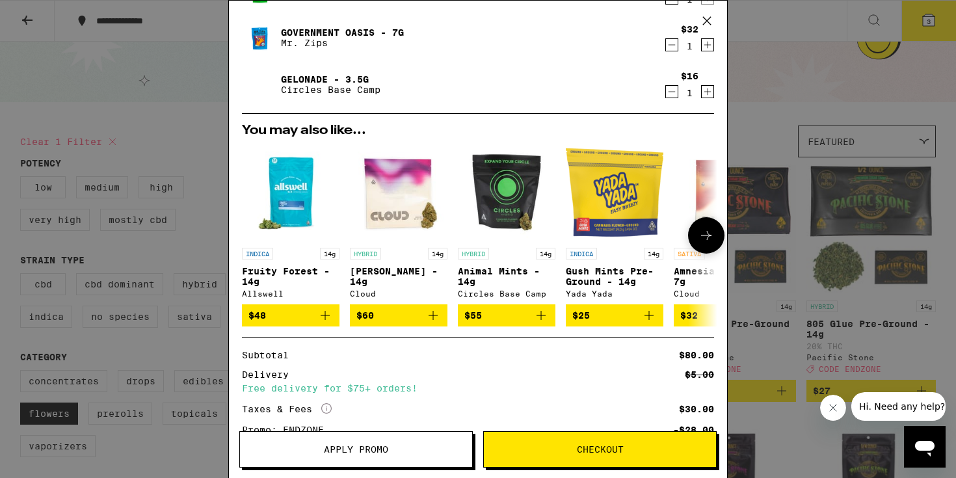
scroll to position [133, 0]
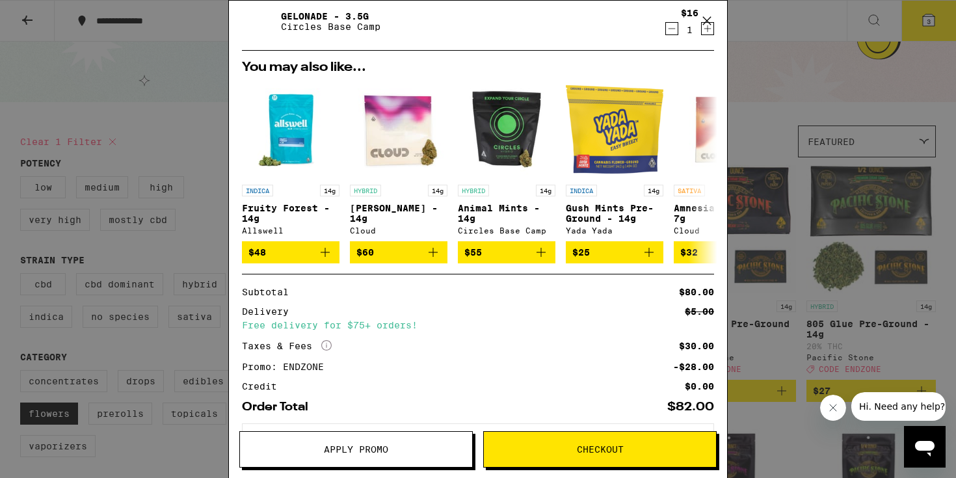
click at [585, 445] on span "Checkout" at bounding box center [600, 449] width 47 height 9
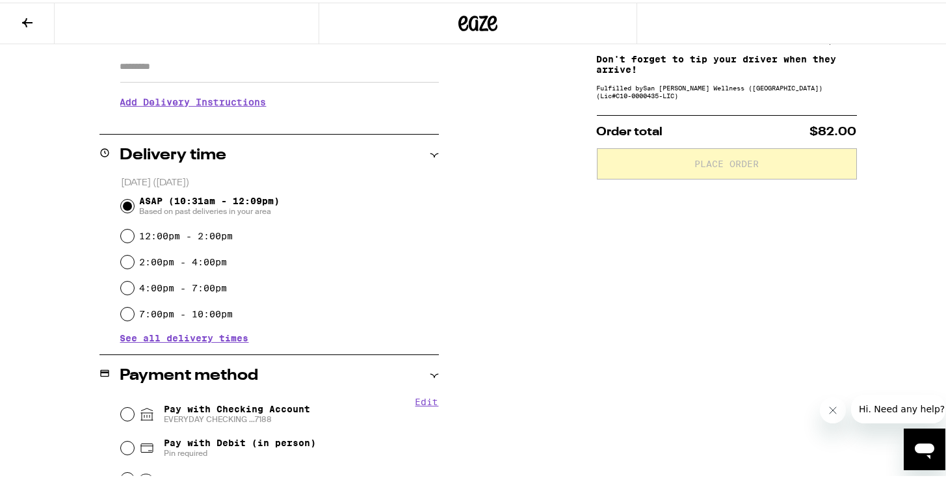
scroll to position [232, 0]
click at [139, 412] on icon at bounding box center [147, 411] width 16 height 16
click at [133, 412] on input "Pay with Checking Account EVERYDAY CHECKING ...7188" at bounding box center [127, 410] width 13 height 13
radio input "true"
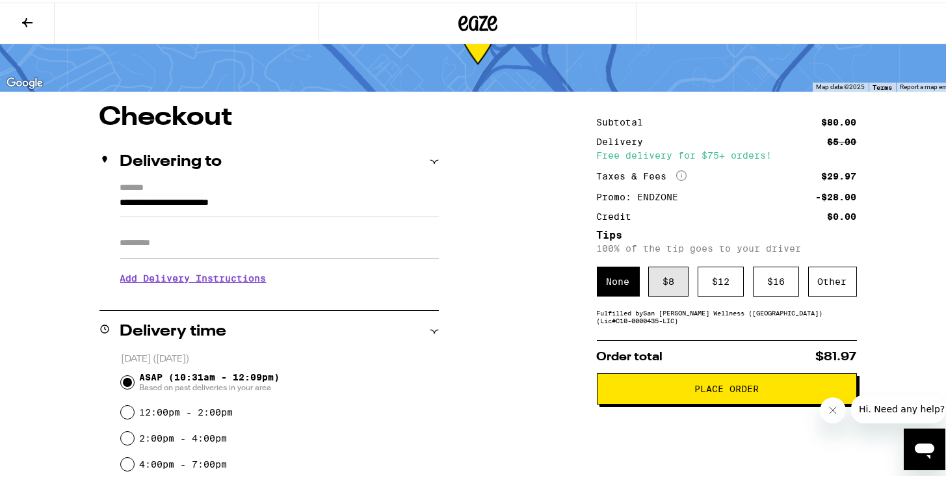
scroll to position [57, 0]
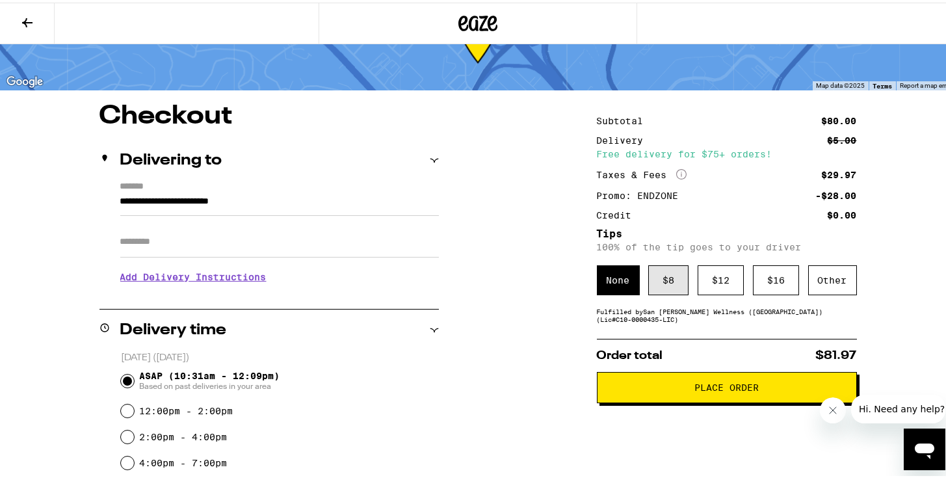
click at [663, 286] on div "$ 8" at bounding box center [668, 278] width 40 height 30
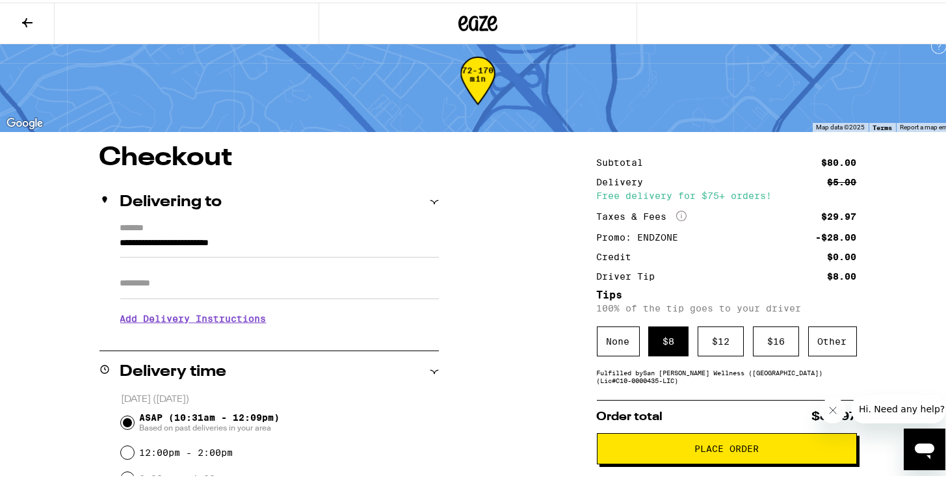
scroll to position [122, 0]
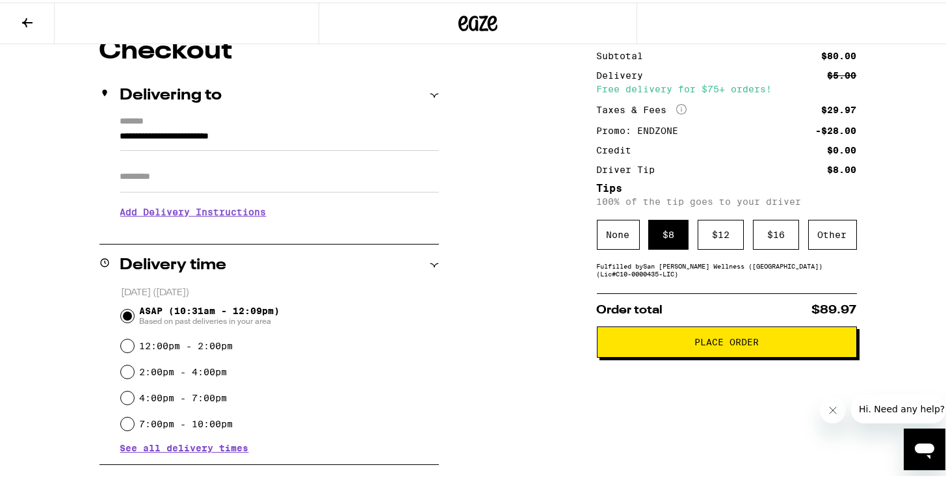
click at [700, 343] on span "Place Order" at bounding box center [726, 339] width 64 height 9
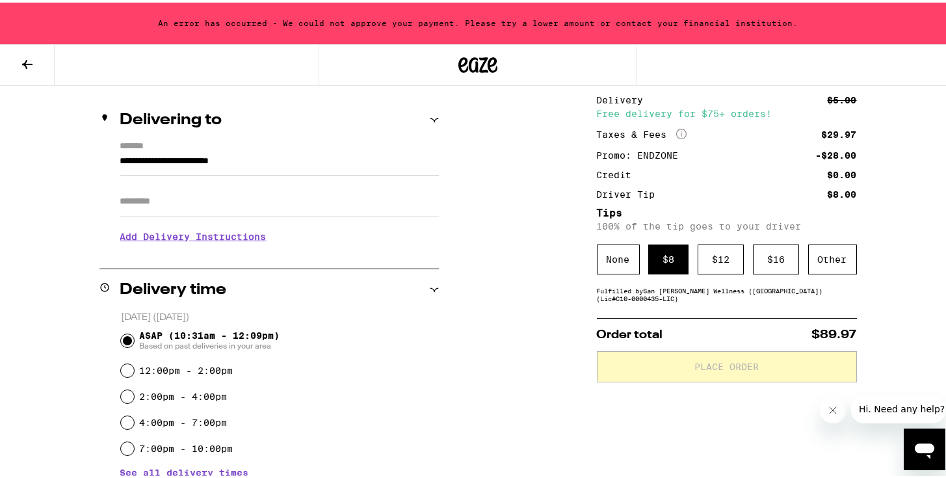
scroll to position [0, 0]
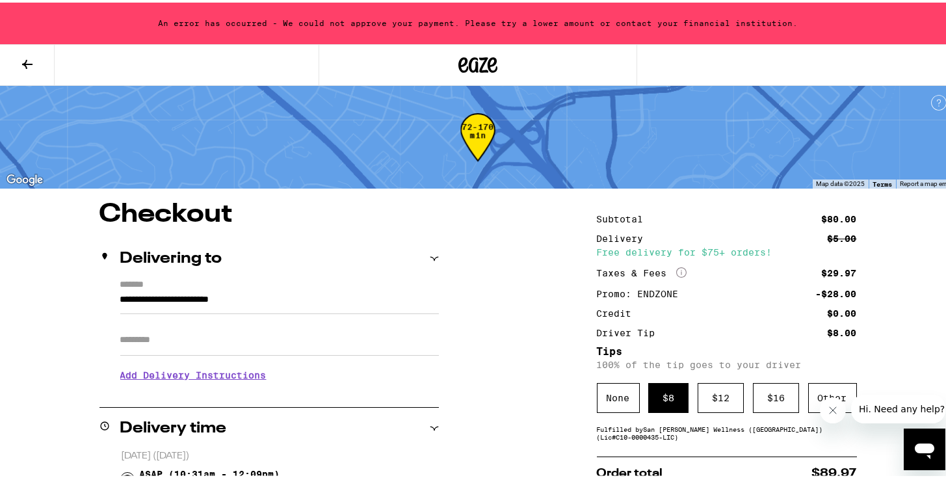
click at [459, 64] on icon at bounding box center [477, 62] width 39 height 23
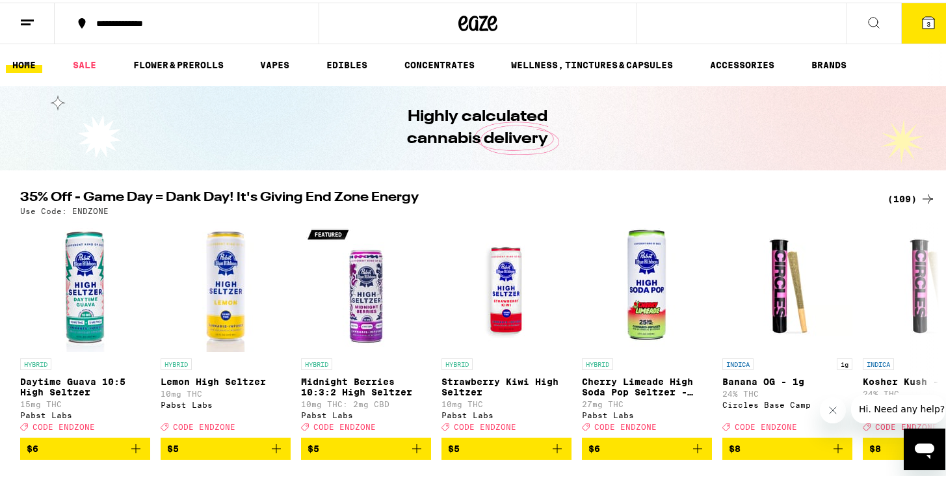
click at [931, 27] on button "3" at bounding box center [928, 21] width 55 height 40
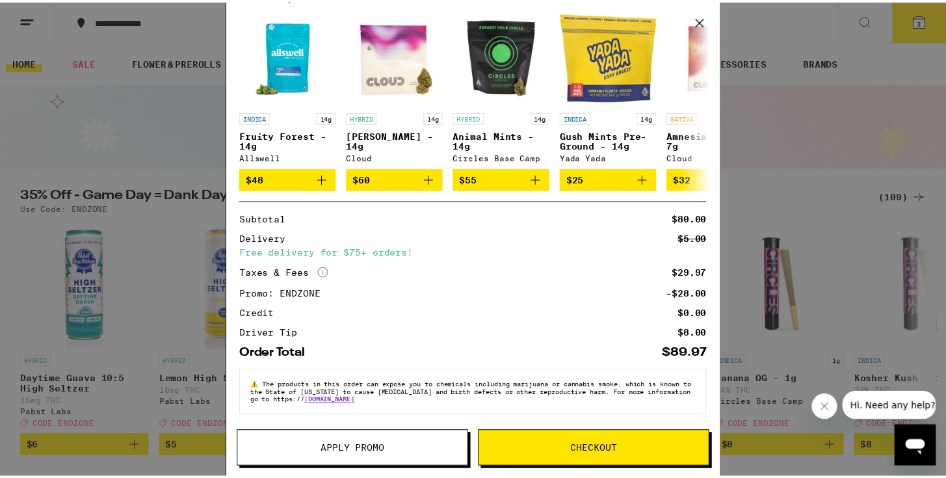
scroll to position [214, 0]
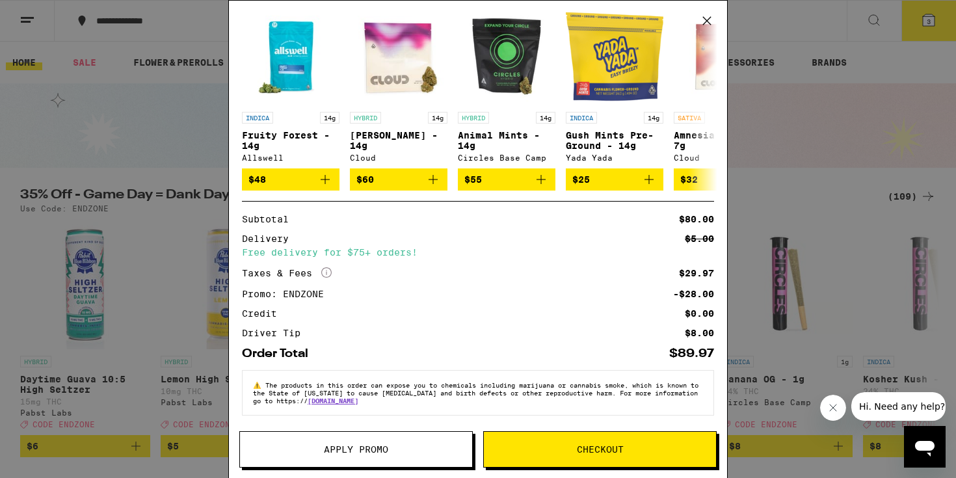
click at [632, 439] on button "Checkout" at bounding box center [599, 449] width 233 height 36
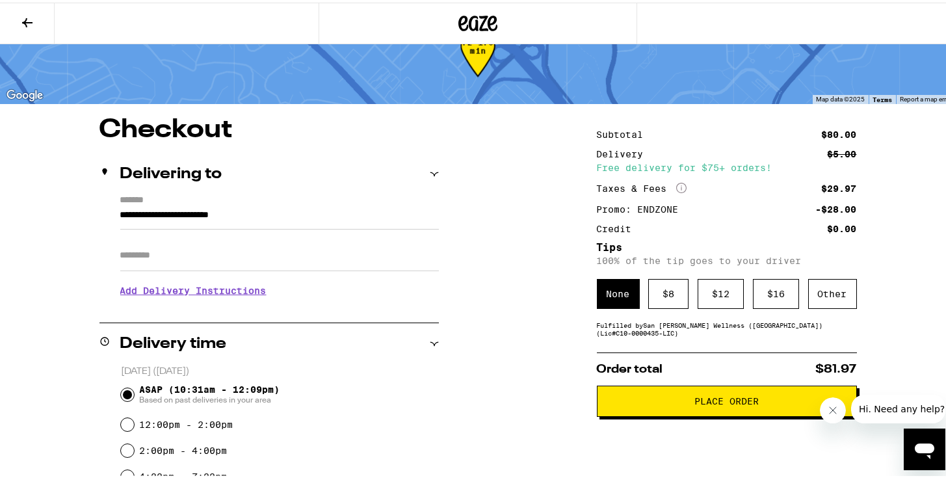
scroll to position [60, 0]
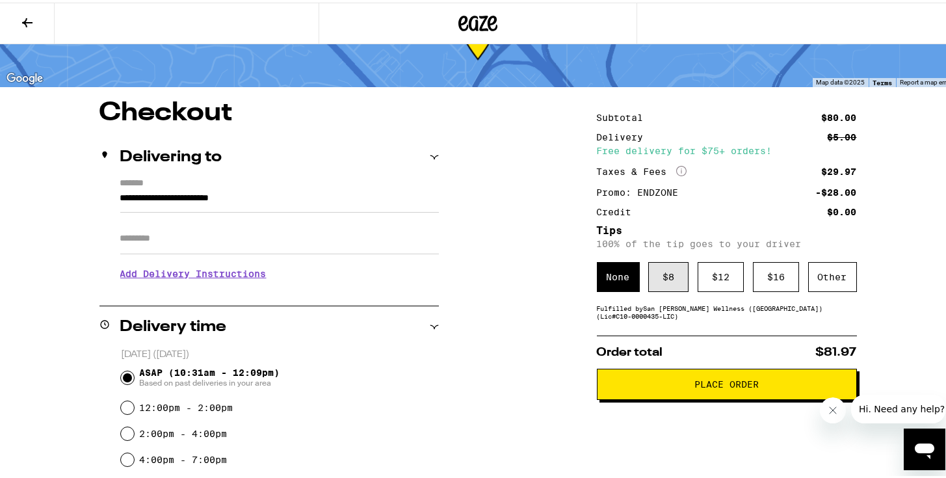
click at [670, 284] on div "$ 8" at bounding box center [668, 274] width 40 height 30
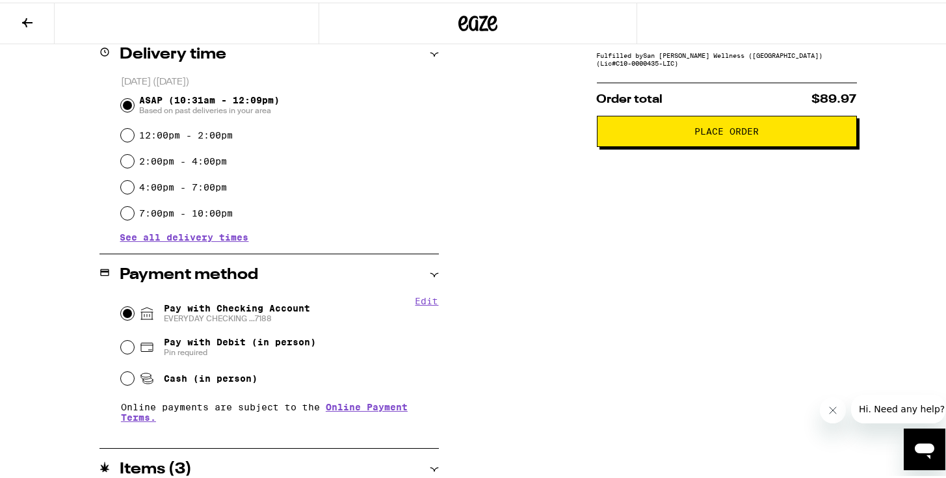
scroll to position [423, 0]
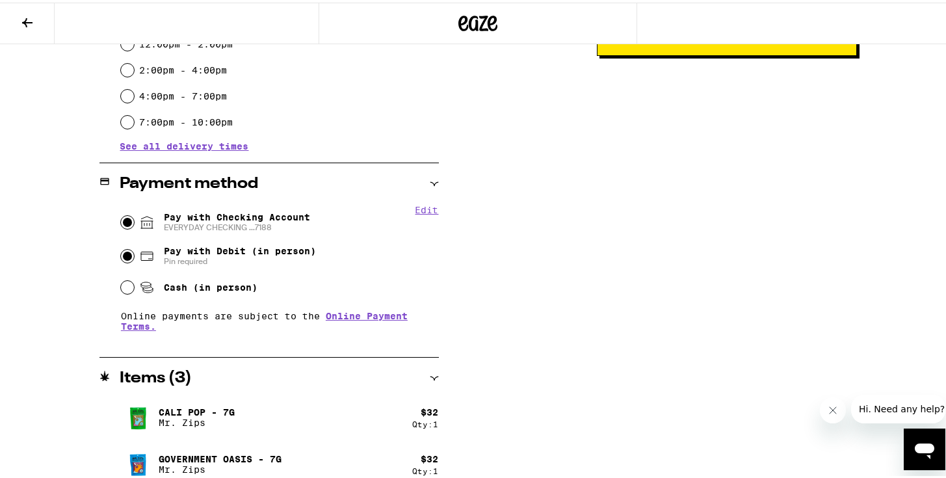
click at [123, 259] on input "Pay with Debit (in person) Pin required" at bounding box center [127, 253] width 13 height 13
radio input "true"
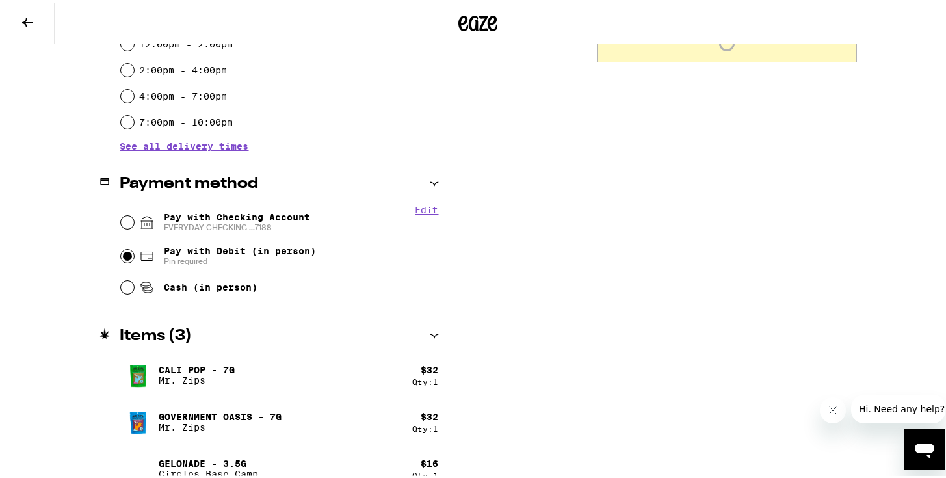
click at [127, 216] on div "Pay with Checking Account EVERYDAY CHECKING ...7188" at bounding box center [280, 220] width 318 height 34
click at [127, 217] on input "Pay with Checking Account EVERYDAY CHECKING ...7188" at bounding box center [127, 219] width 13 height 13
radio input "true"
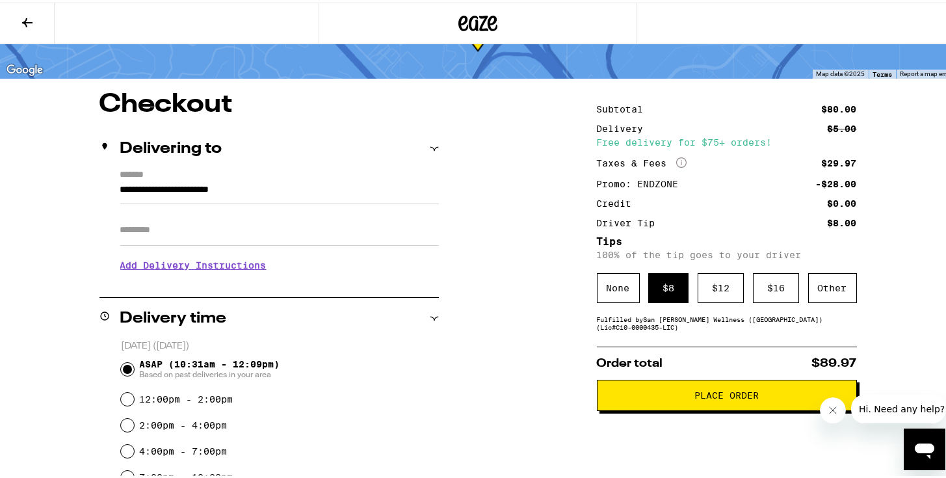
scroll to position [79, 0]
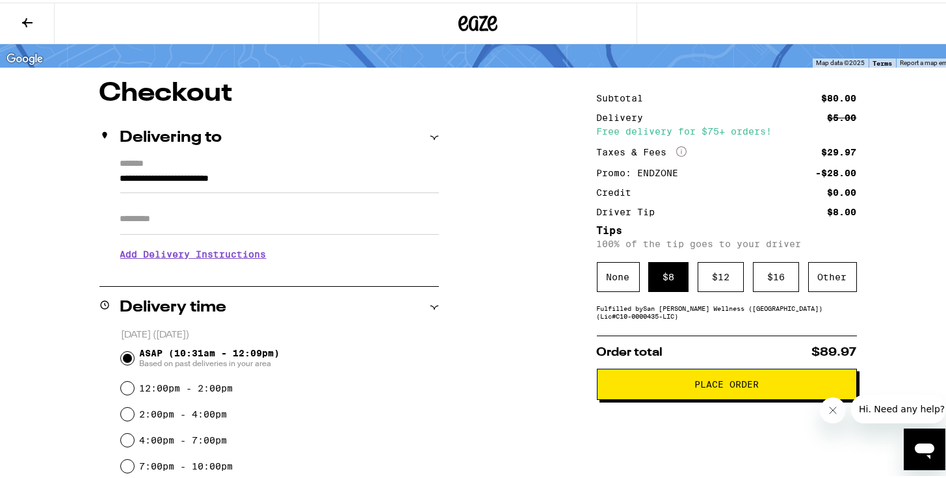
click at [702, 386] on span "Place Order" at bounding box center [726, 381] width 64 height 9
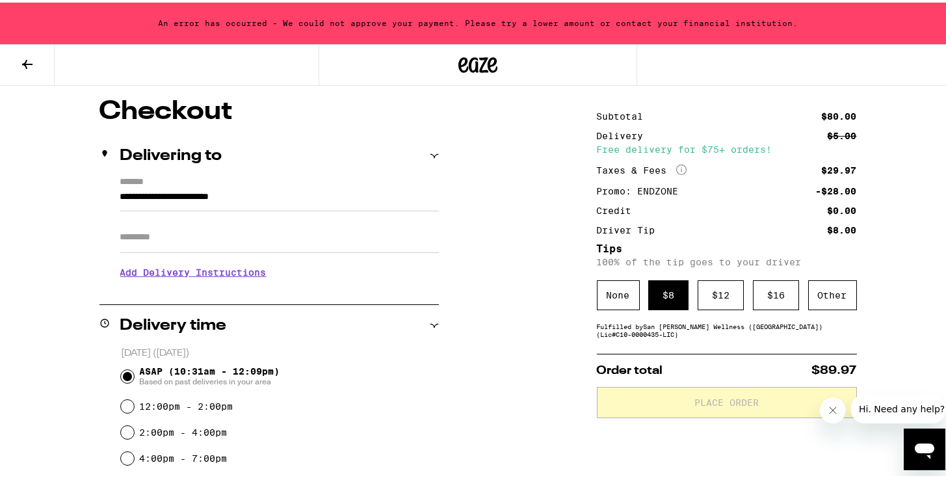
scroll to position [327, 0]
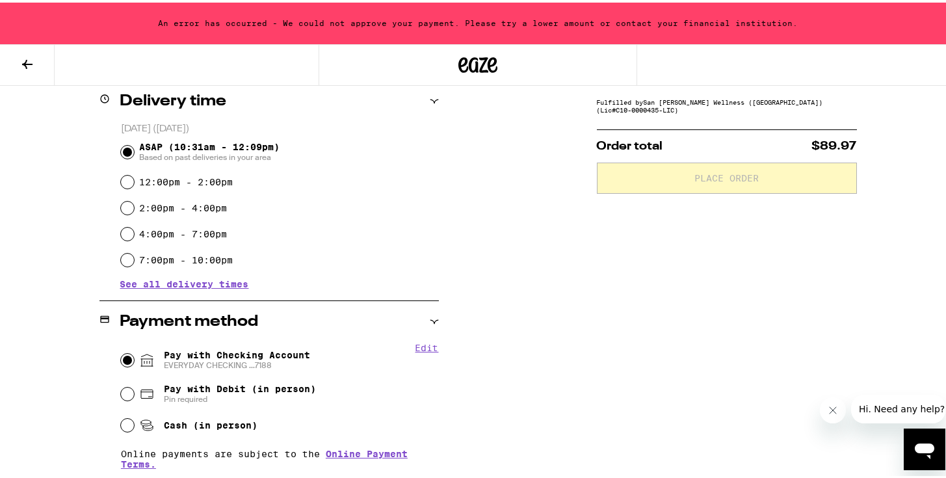
click at [241, 390] on span "Pay with Debit (in person)" at bounding box center [240, 386] width 152 height 10
click at [134, 390] on input "Pay with Debit (in person) Pin required" at bounding box center [127, 391] width 13 height 13
radio input "true"
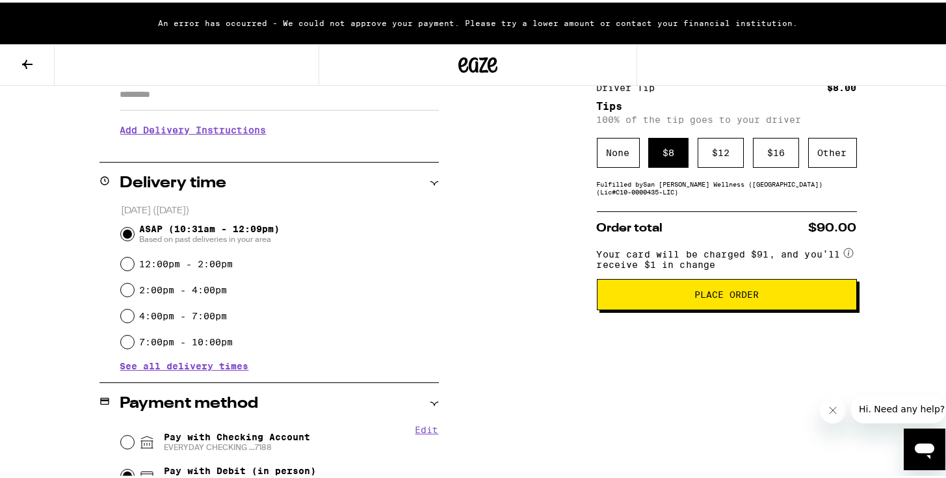
scroll to position [274, 0]
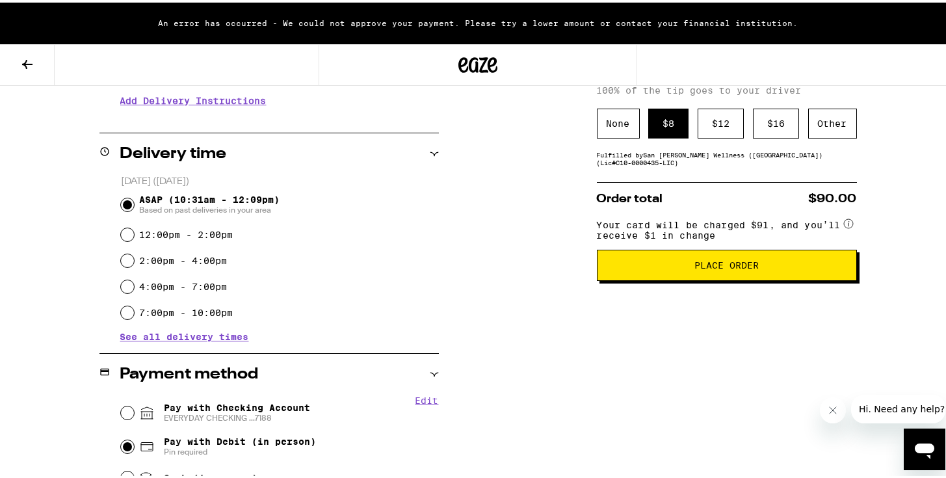
click at [219, 408] on span "Pay with Checking Account EVERYDAY CHECKING ...7188" at bounding box center [237, 410] width 146 height 21
click at [134, 408] on input "Pay with Checking Account EVERYDAY CHECKING ...7188" at bounding box center [127, 410] width 13 height 13
radio input "true"
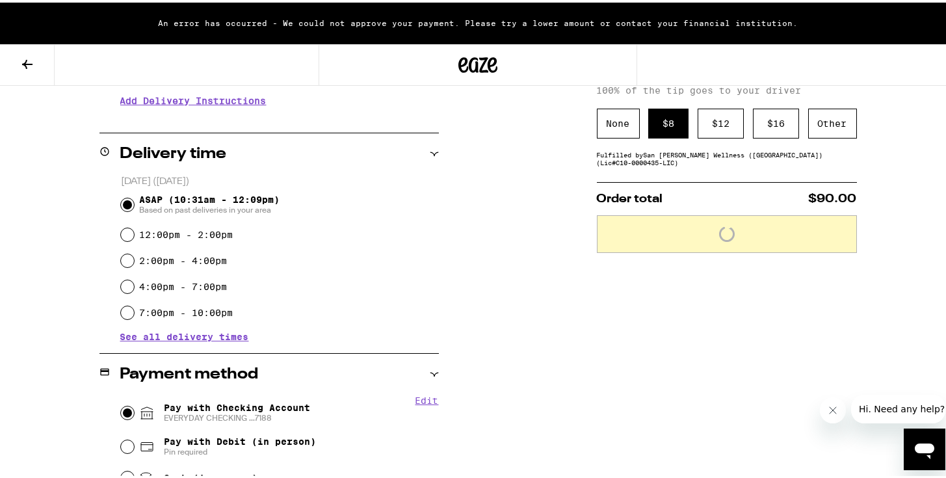
click at [424, 399] on button "Edit" at bounding box center [427, 398] width 23 height 10
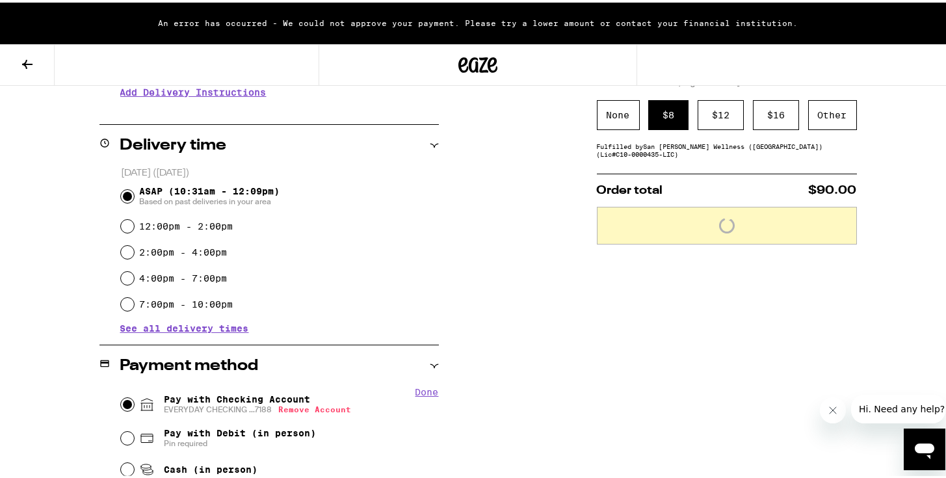
scroll to position [297, 0]
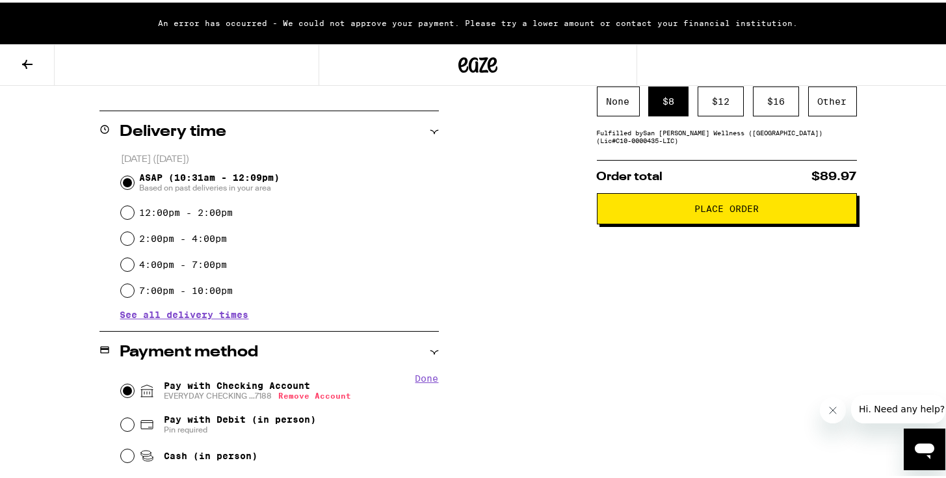
click at [425, 375] on button "Done" at bounding box center [427, 376] width 23 height 10
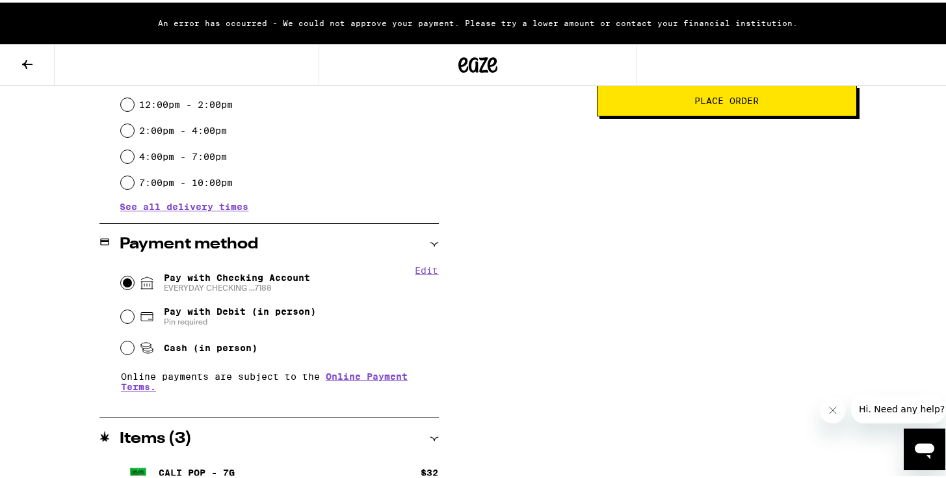
scroll to position [408, 0]
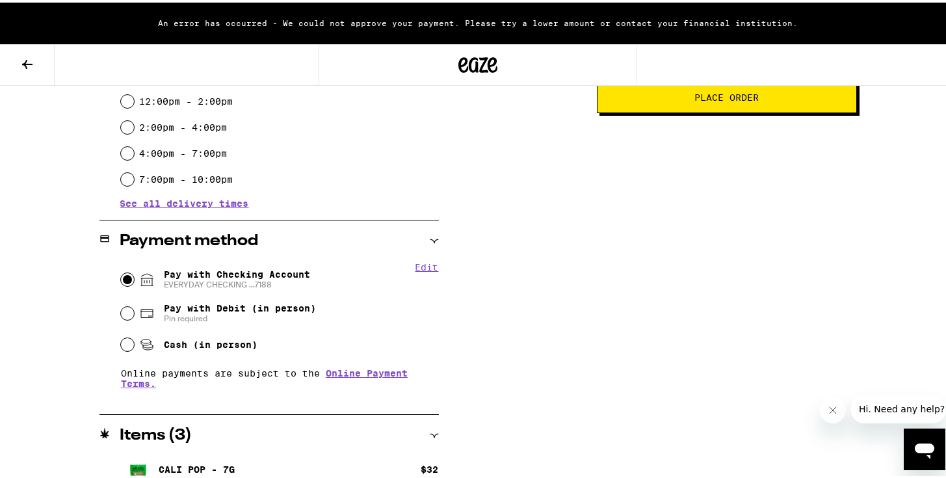
click at [131, 350] on div "Cash (in person)" at bounding box center [280, 342] width 318 height 29
click at [126, 345] on input "Cash (in person)" at bounding box center [127, 342] width 13 height 13
radio input "true"
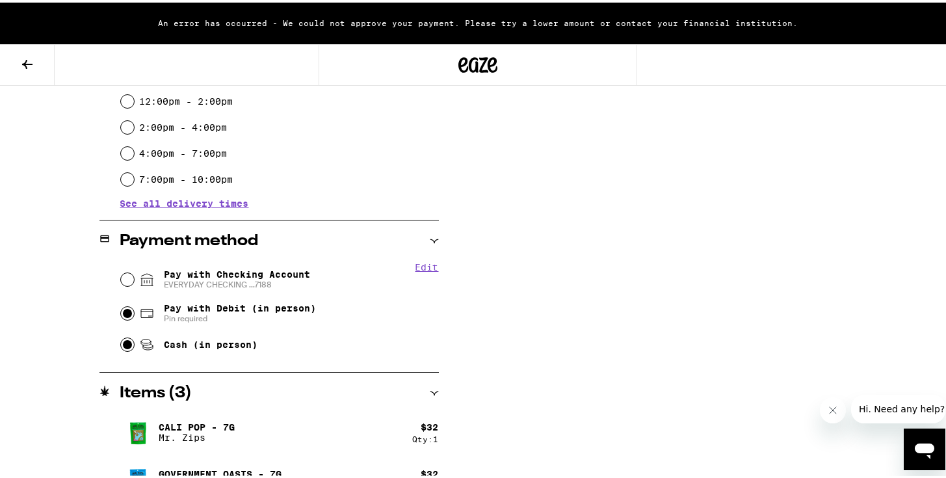
click at [125, 313] on input "Pay with Debit (in person) Pin required" at bounding box center [127, 310] width 13 height 13
radio input "true"
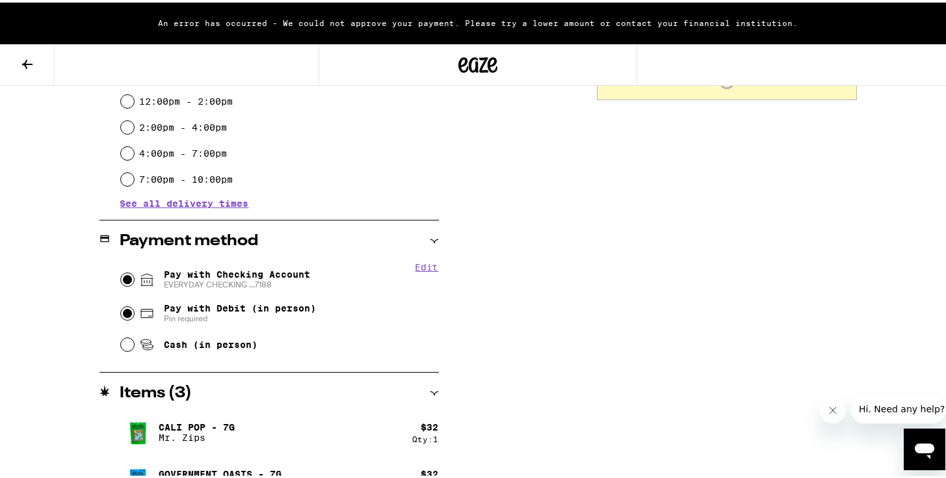
click at [121, 278] on input "Pay with Checking Account EVERYDAY CHECKING ...7188" at bounding box center [127, 277] width 13 height 13
radio input "true"
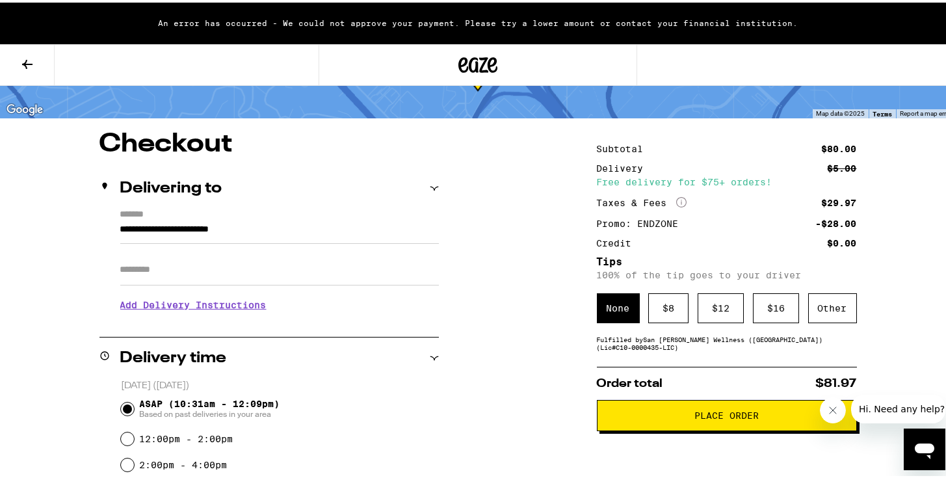
scroll to position [23, 0]
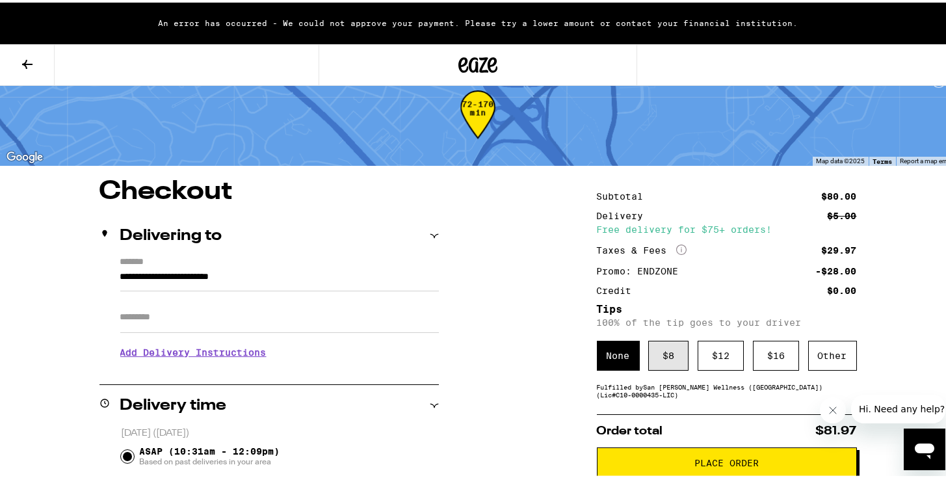
click at [655, 360] on div "$ 8" at bounding box center [668, 353] width 40 height 30
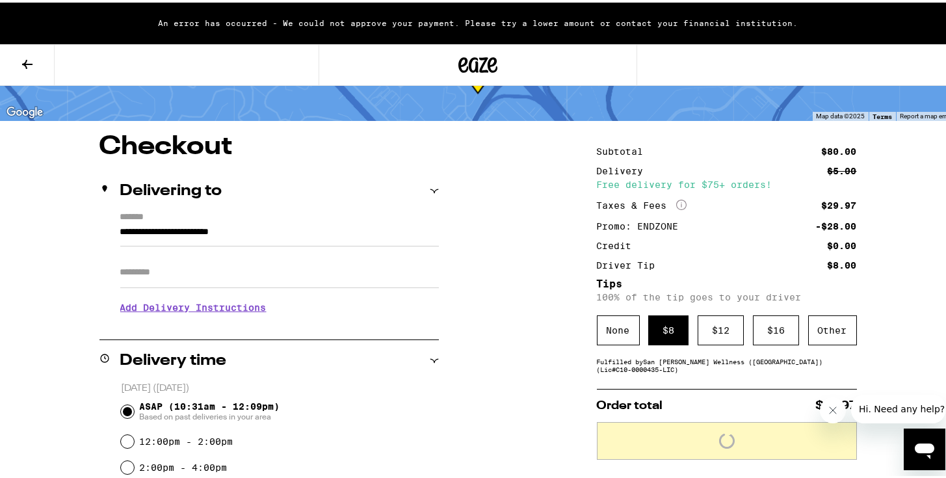
scroll to position [159, 0]
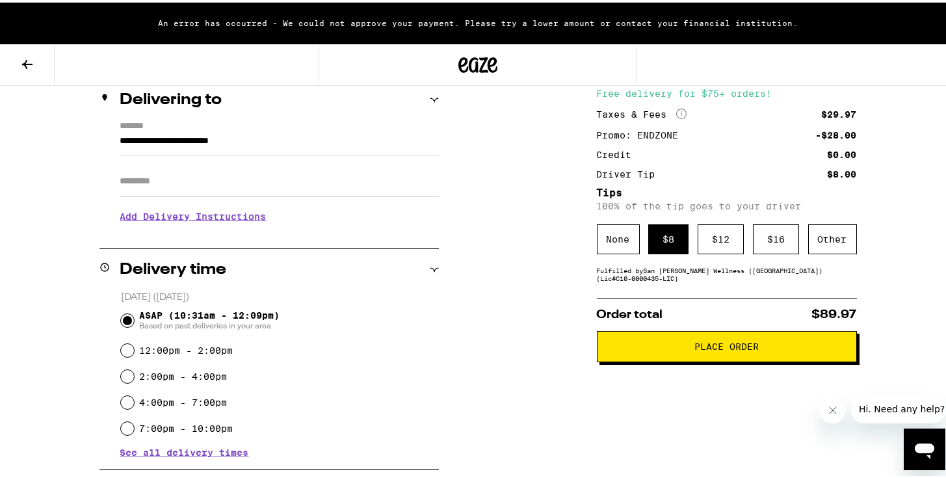
click at [729, 349] on span "Place Order" at bounding box center [726, 343] width 64 height 9
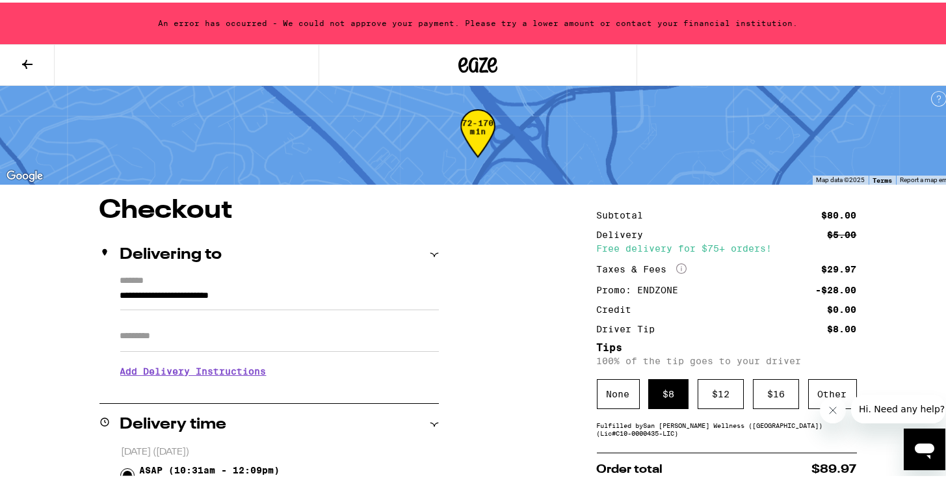
scroll to position [0, 0]
